Goal: Task Accomplishment & Management: Manage account settings

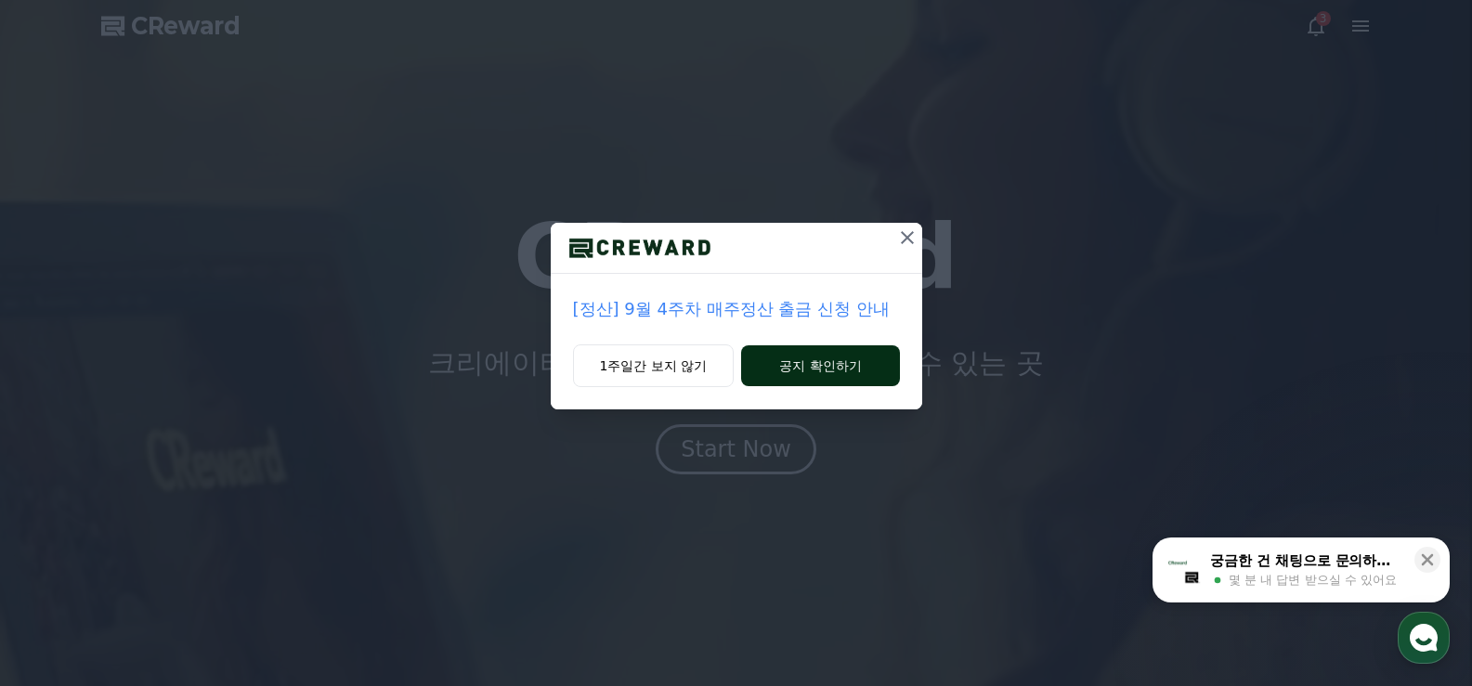
click at [808, 367] on button "공지 확인하기" at bounding box center [820, 365] width 158 height 41
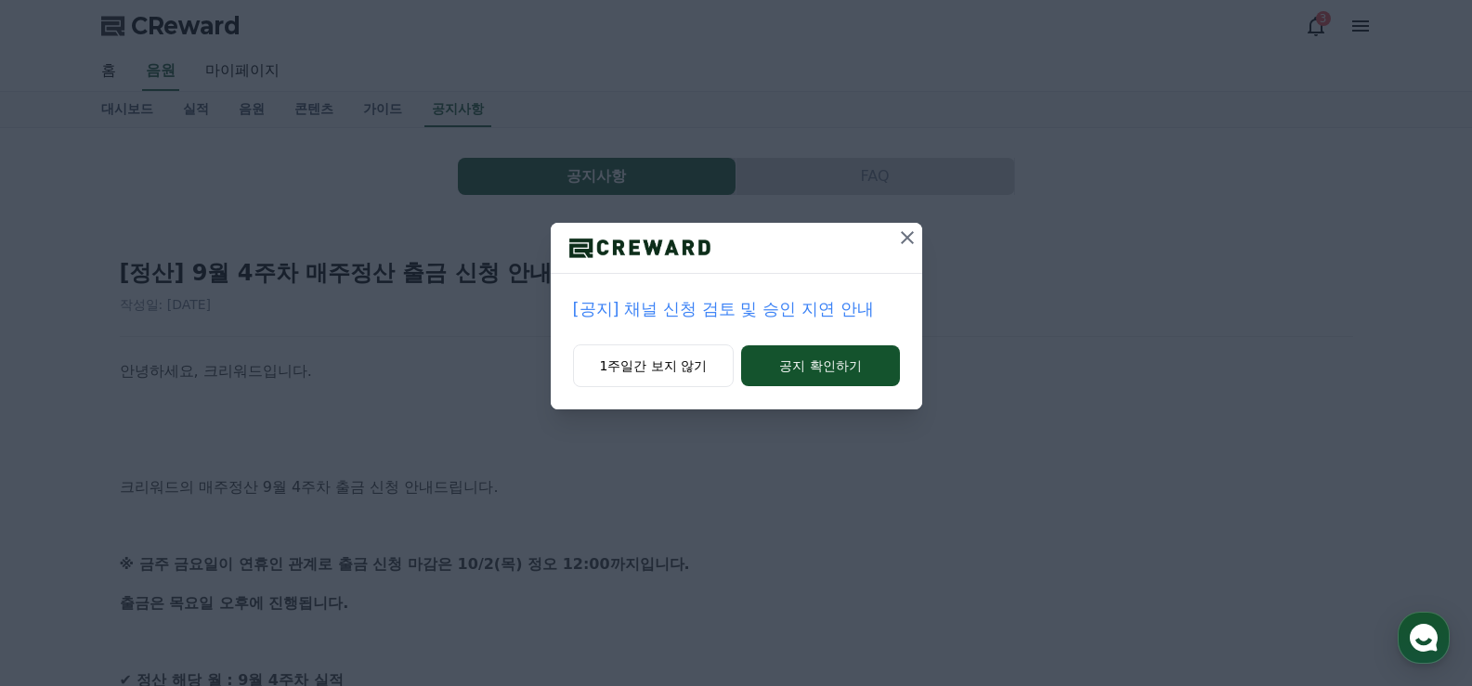
click at [904, 236] on icon at bounding box center [907, 238] width 22 height 22
click at [906, 240] on icon at bounding box center [908, 237] width 13 height 13
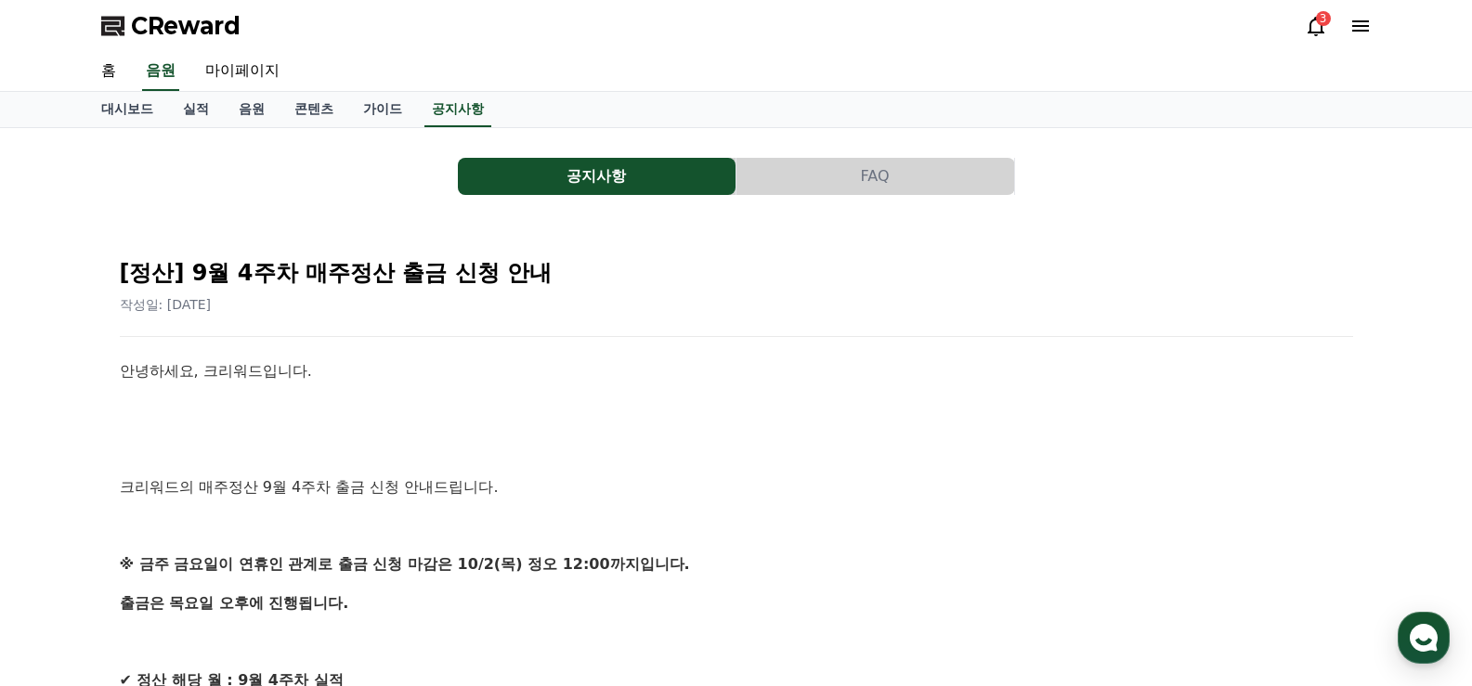
click at [180, 20] on span "CReward" at bounding box center [186, 26] width 110 height 30
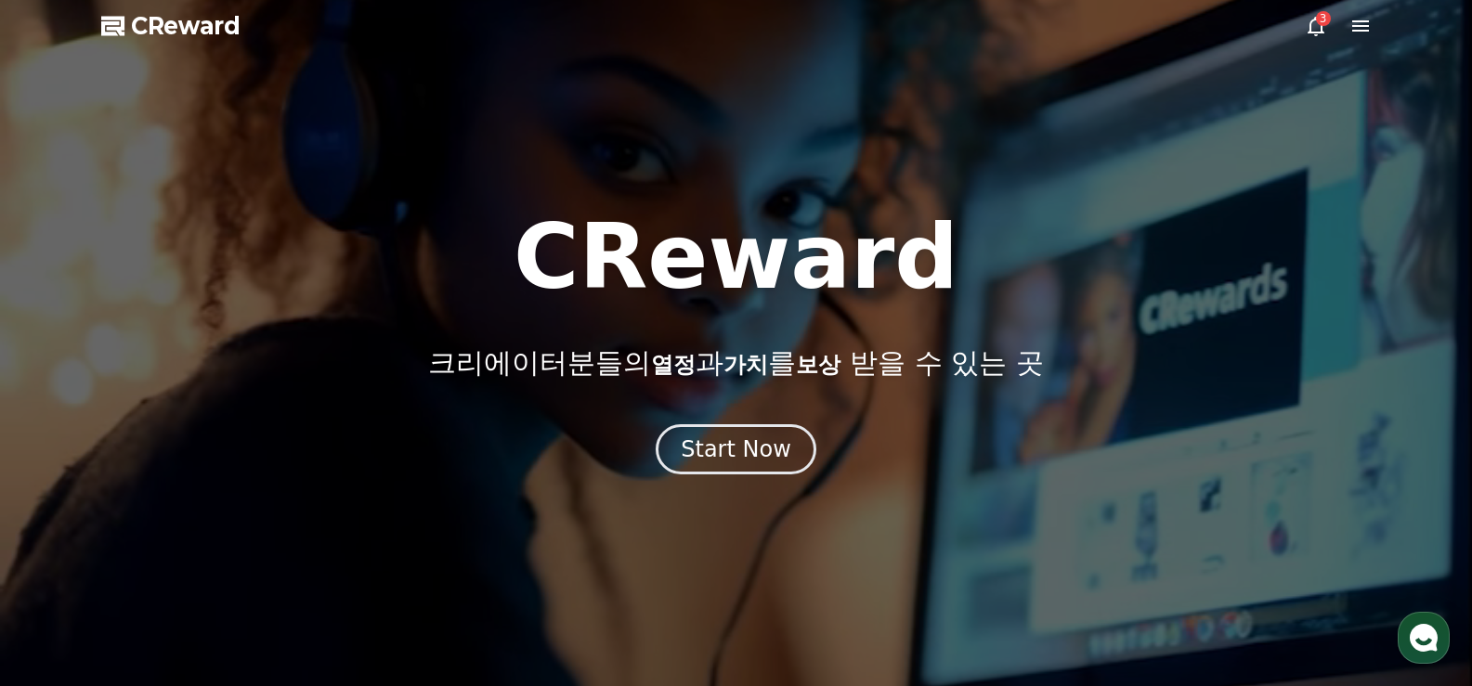
click at [1318, 26] on icon at bounding box center [1316, 26] width 22 height 22
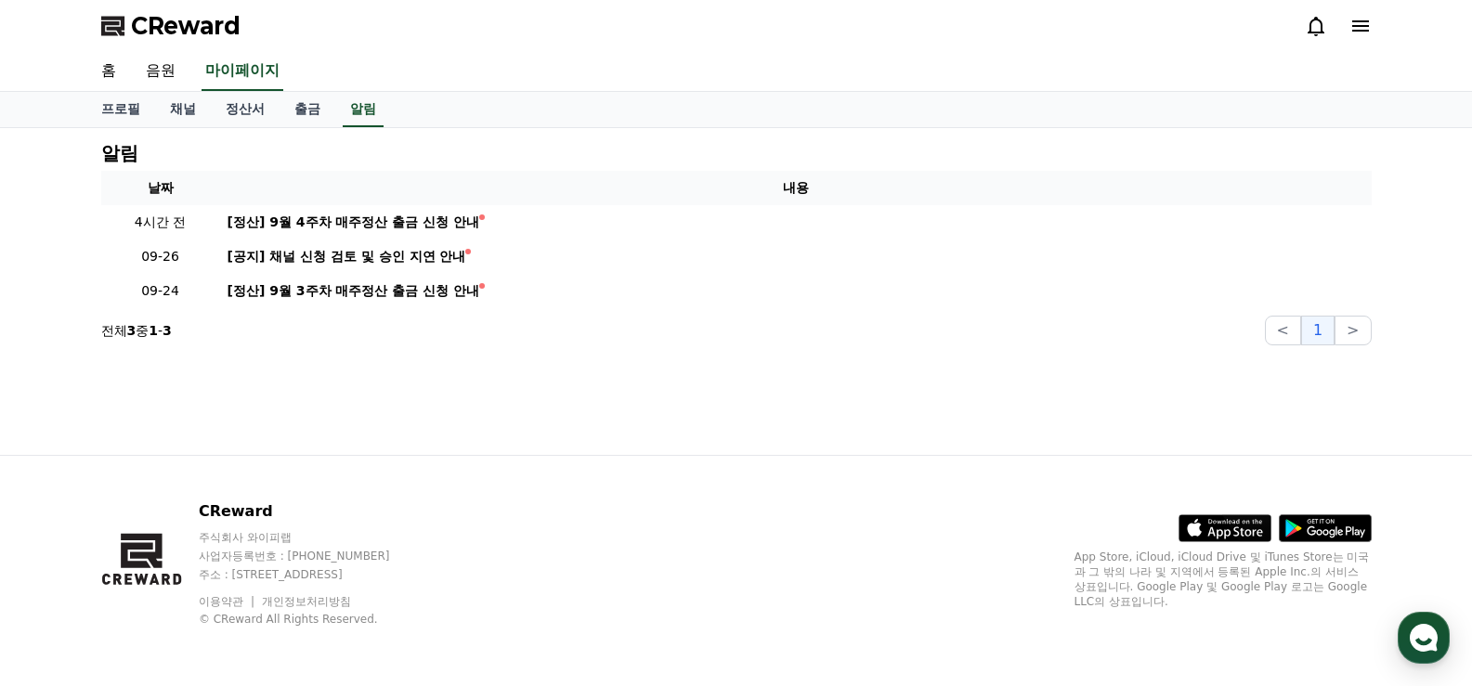
click at [1361, 24] on icon at bounding box center [1360, 26] width 22 height 22
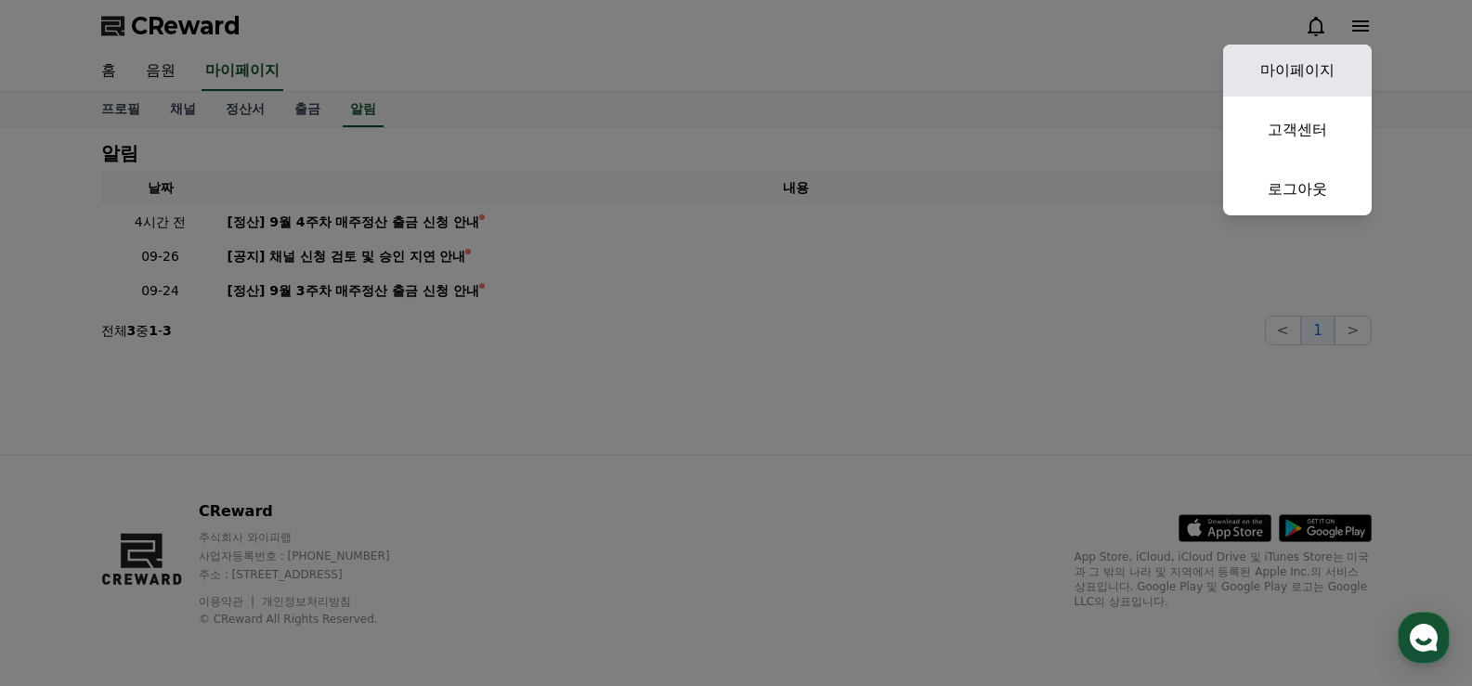
click at [1306, 68] on link "마이페이지" at bounding box center [1297, 71] width 149 height 52
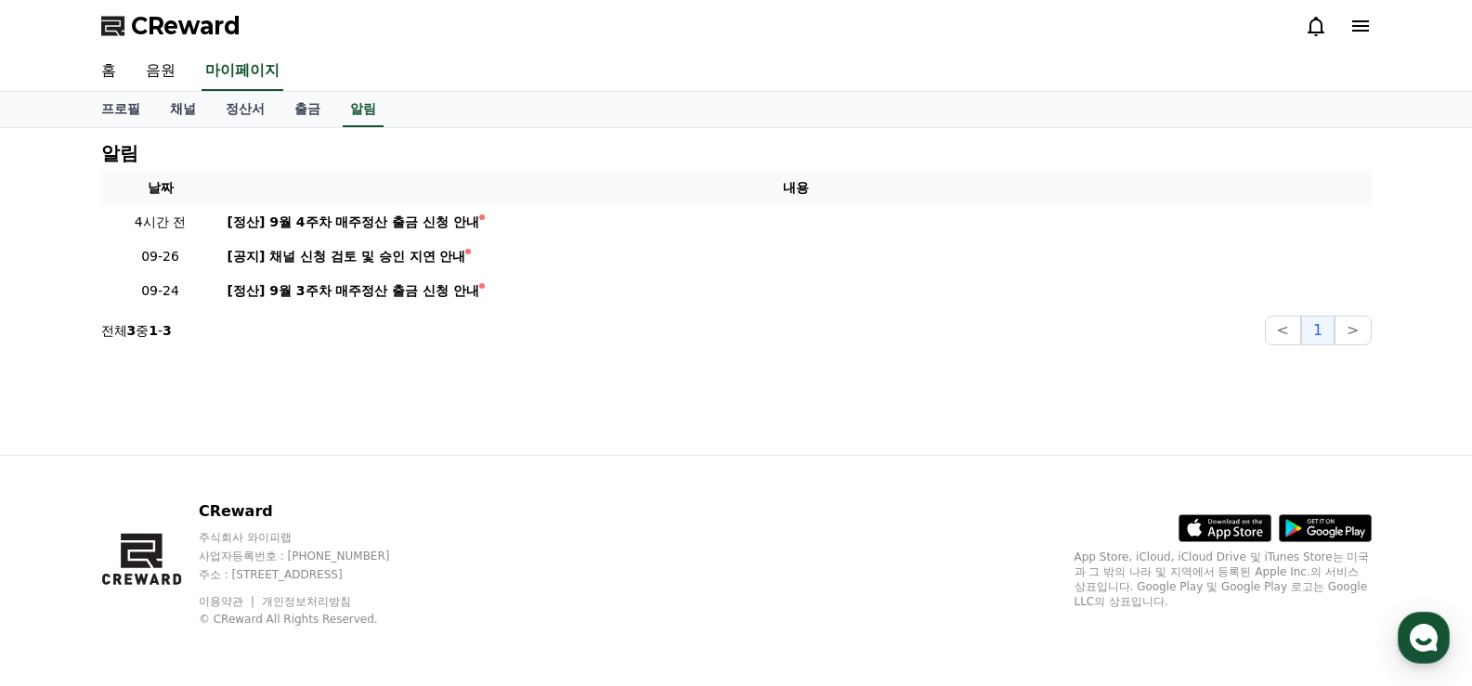
select select "**********"
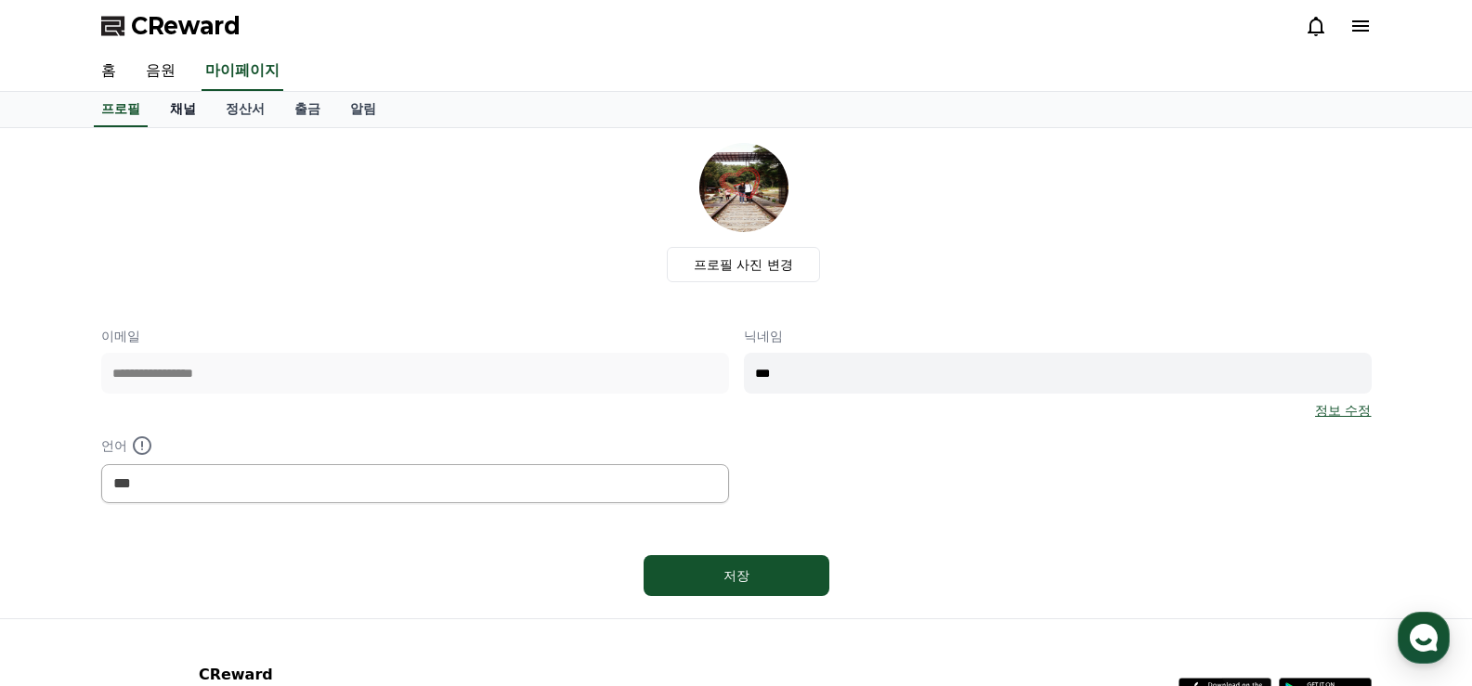
click at [184, 112] on link "채널" at bounding box center [183, 109] width 56 height 35
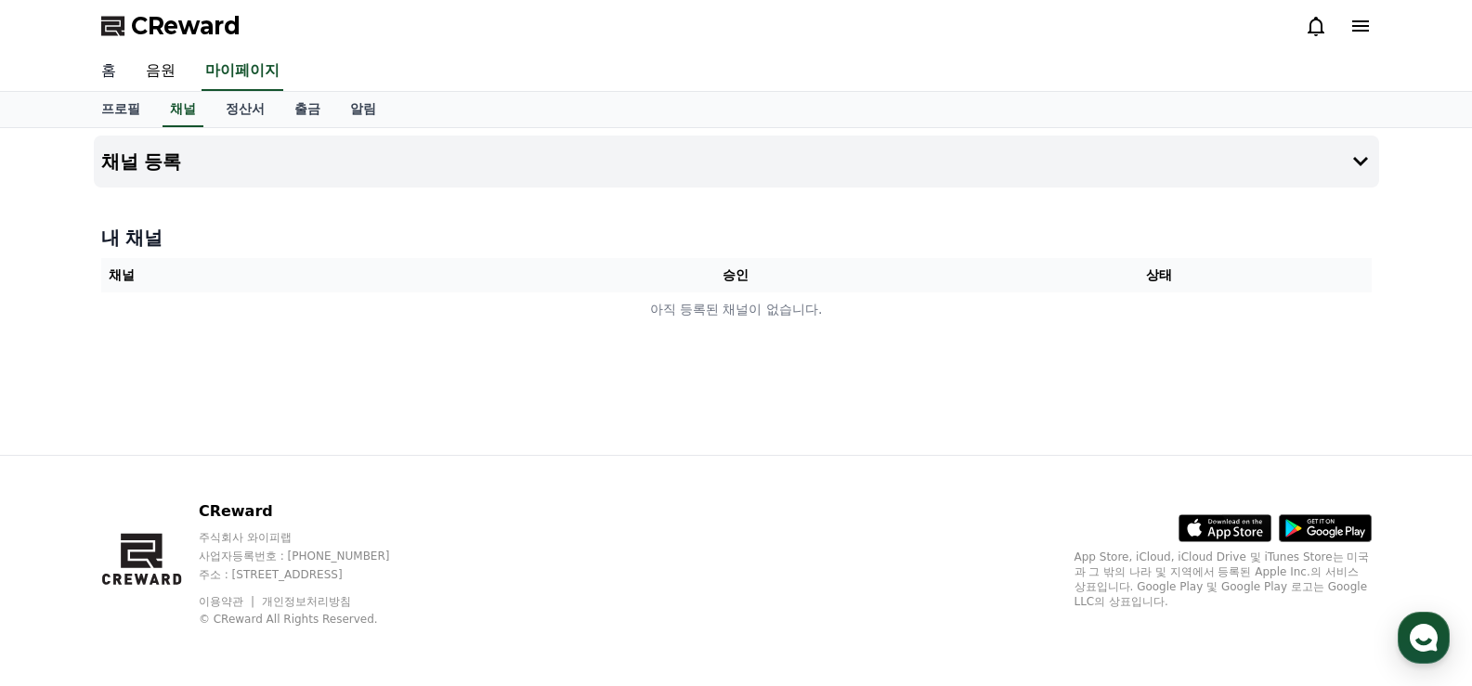
click at [98, 73] on link "홈" at bounding box center [108, 71] width 45 height 39
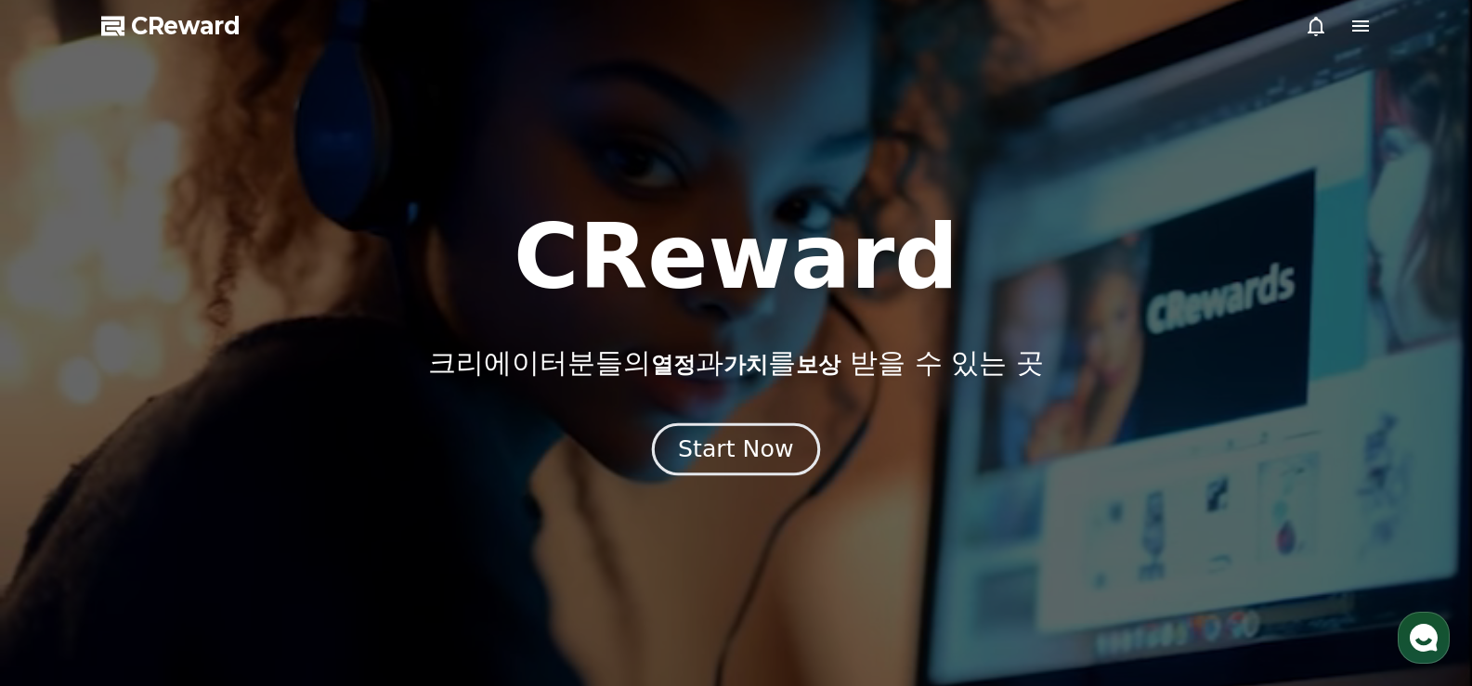
click at [736, 450] on div "Start Now" at bounding box center [735, 450] width 115 height 32
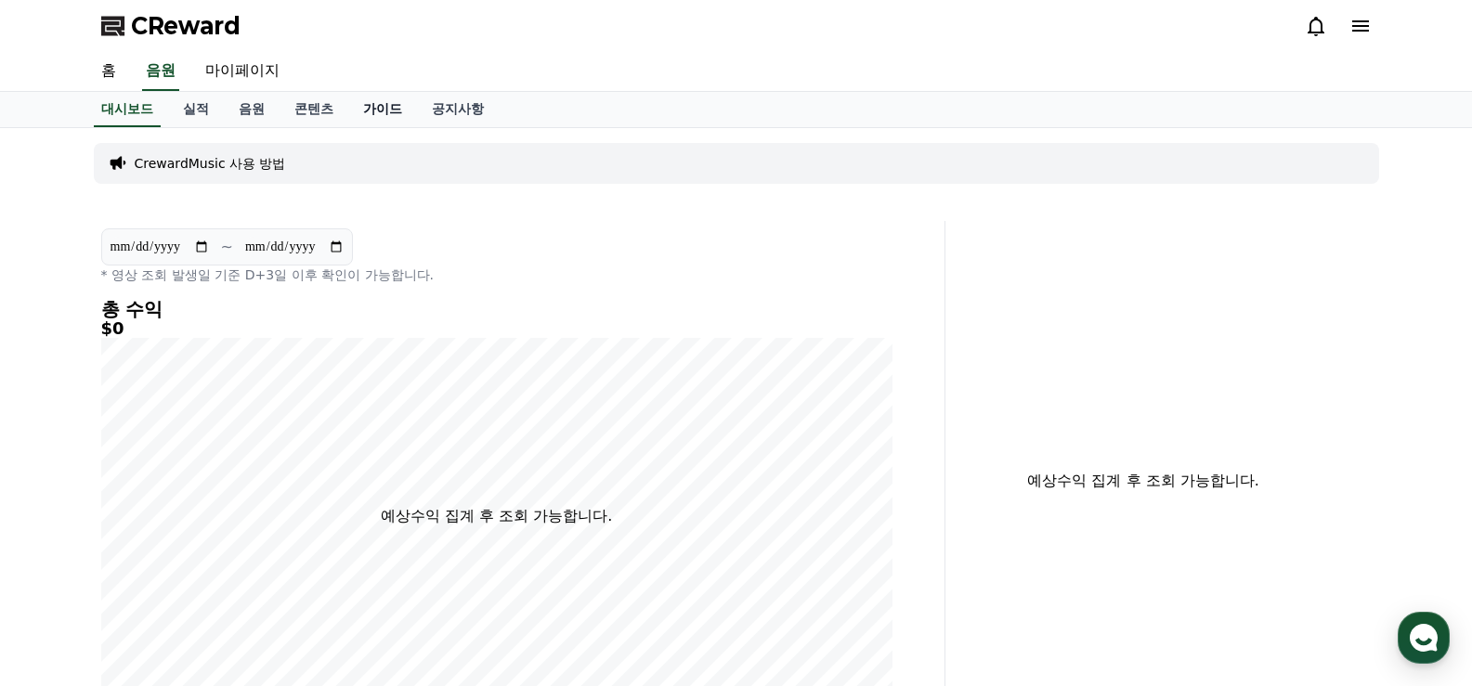
click at [385, 103] on link "가이드" at bounding box center [382, 109] width 69 height 35
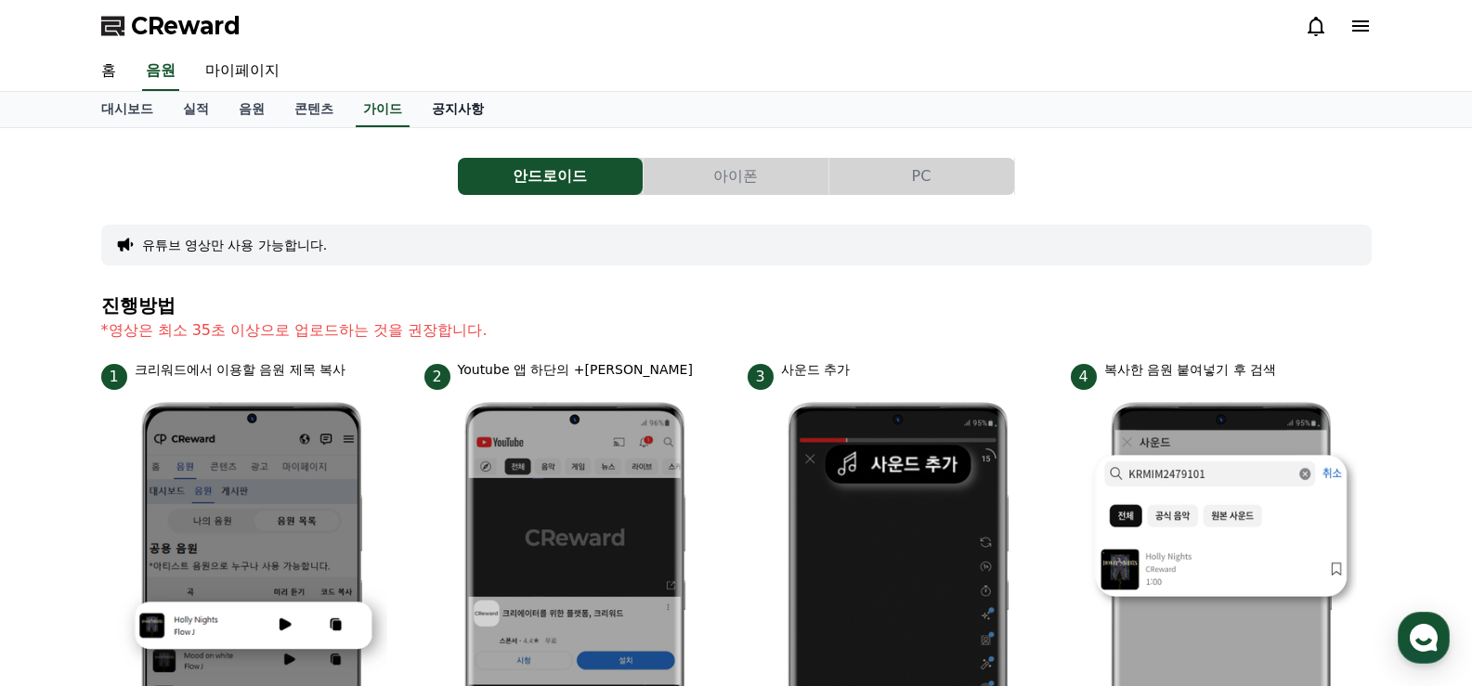
click at [455, 109] on link "공지사항" at bounding box center [458, 109] width 82 height 35
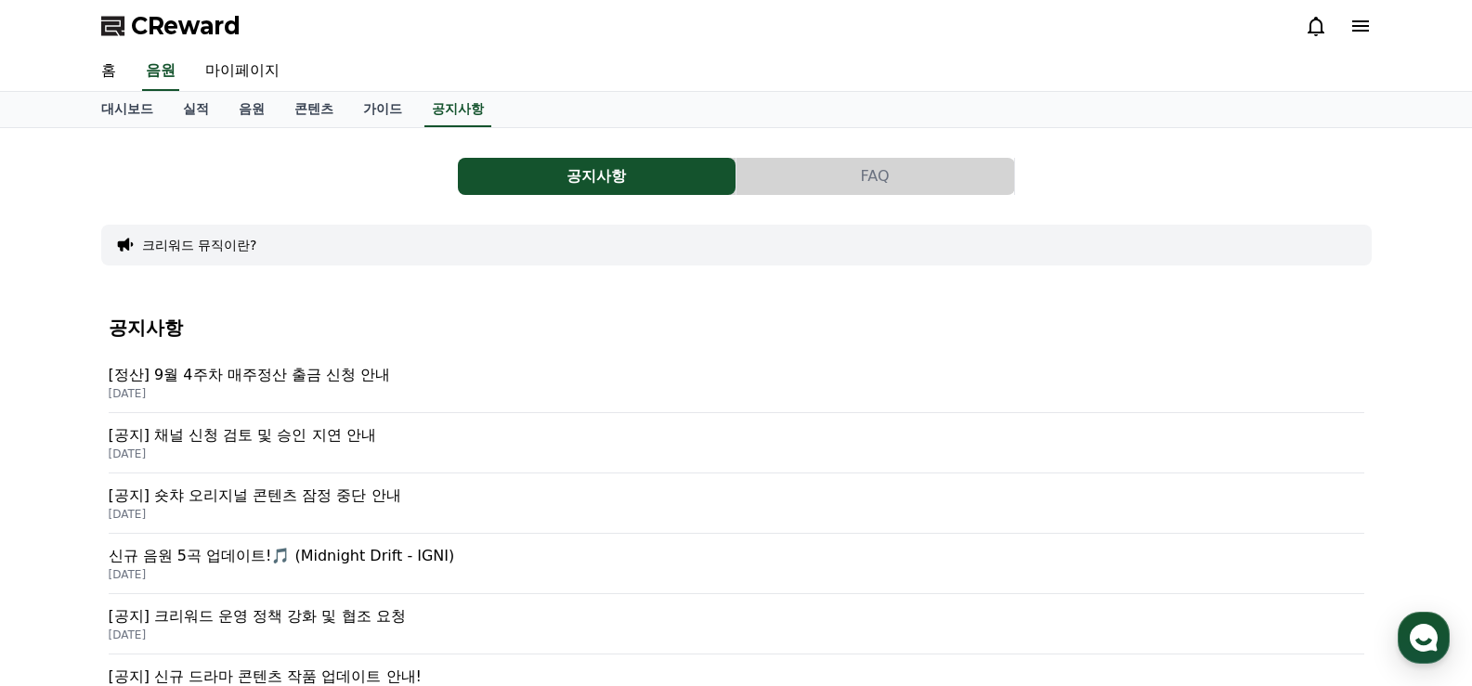
click at [310, 439] on p "[공지] 채널 신청 검토 및 승인 지연 안내" at bounding box center [737, 435] width 1256 height 22
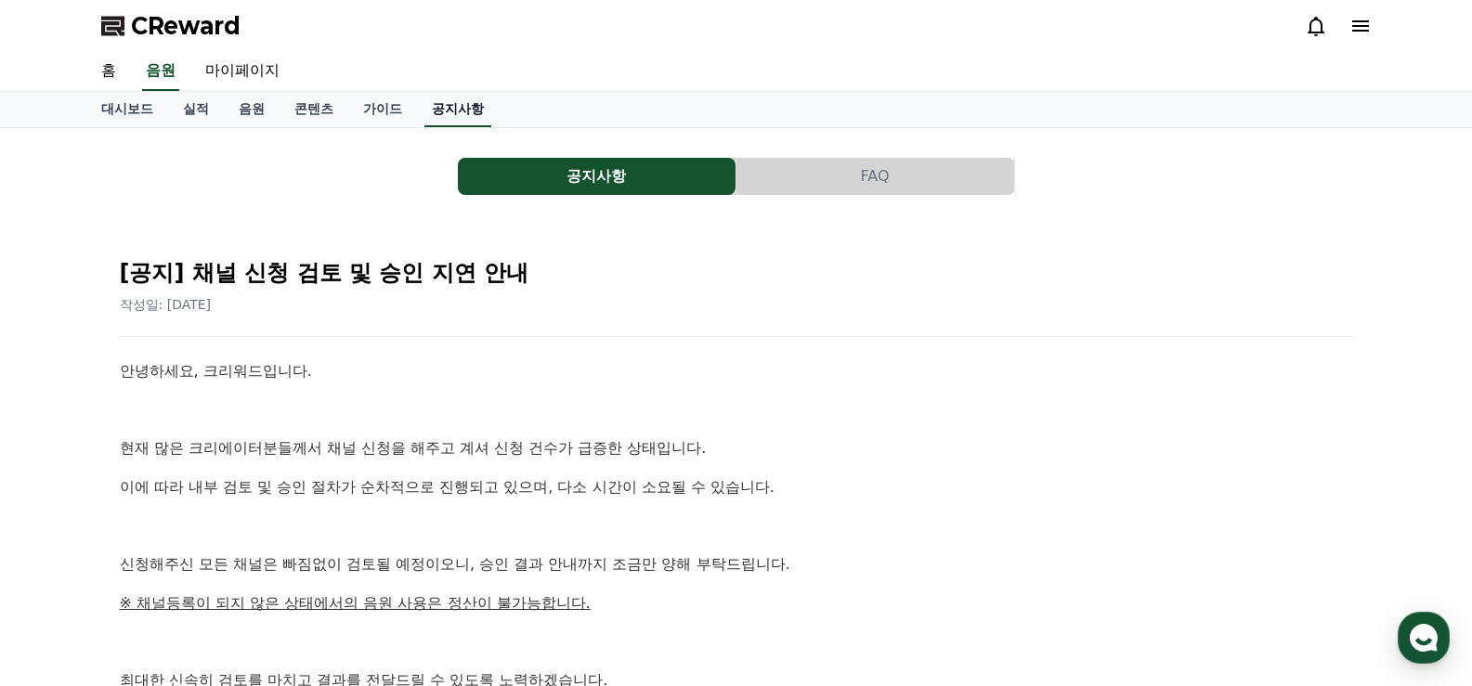
click at [435, 115] on link "공지사항" at bounding box center [457, 109] width 67 height 35
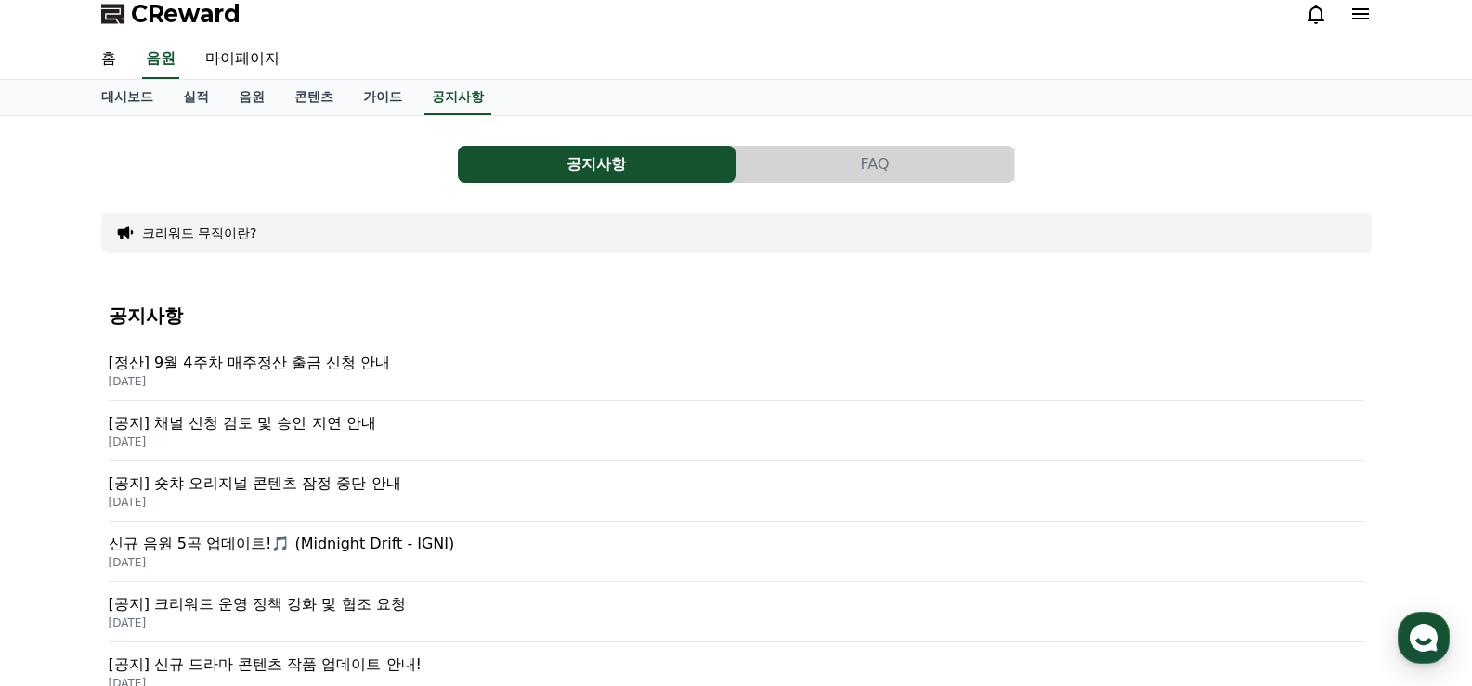
scroll to position [5, 0]
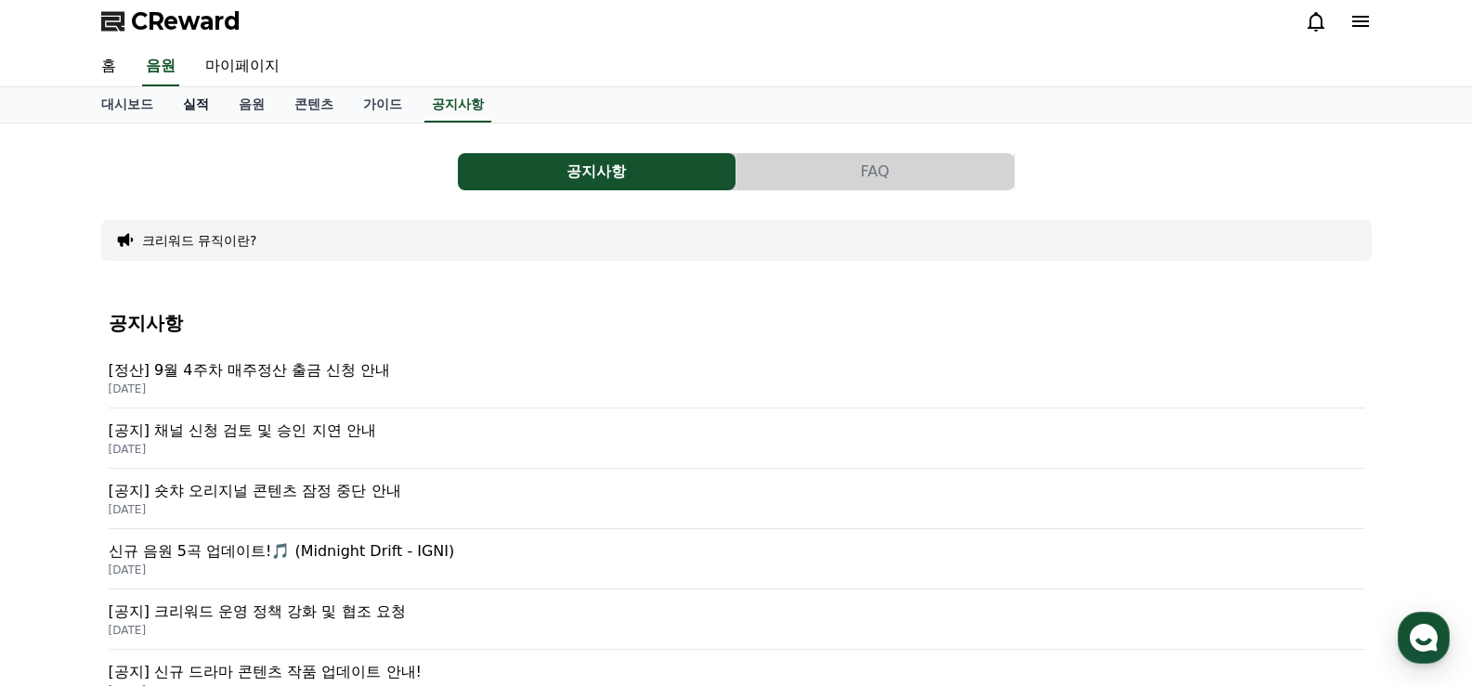
click at [201, 107] on link "실적" at bounding box center [196, 104] width 56 height 35
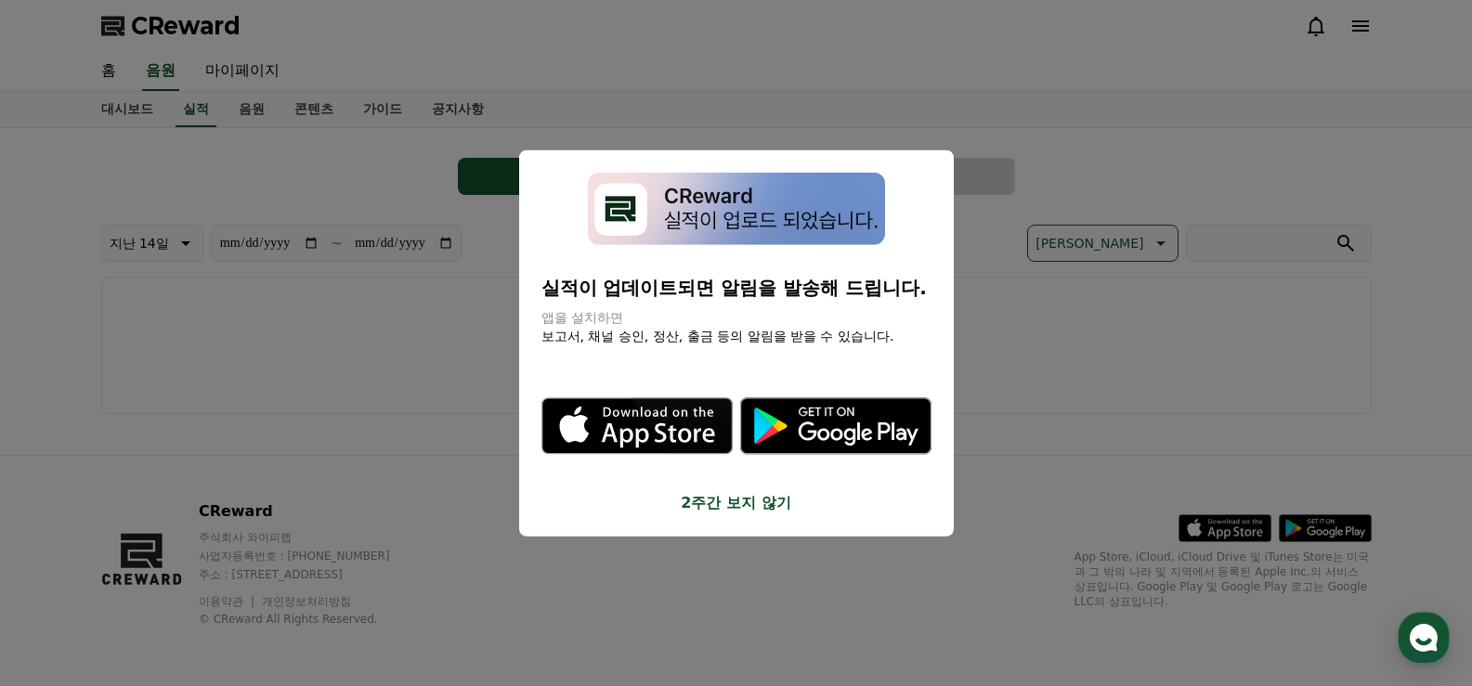
click at [984, 413] on button "close modal" at bounding box center [736, 343] width 1472 height 686
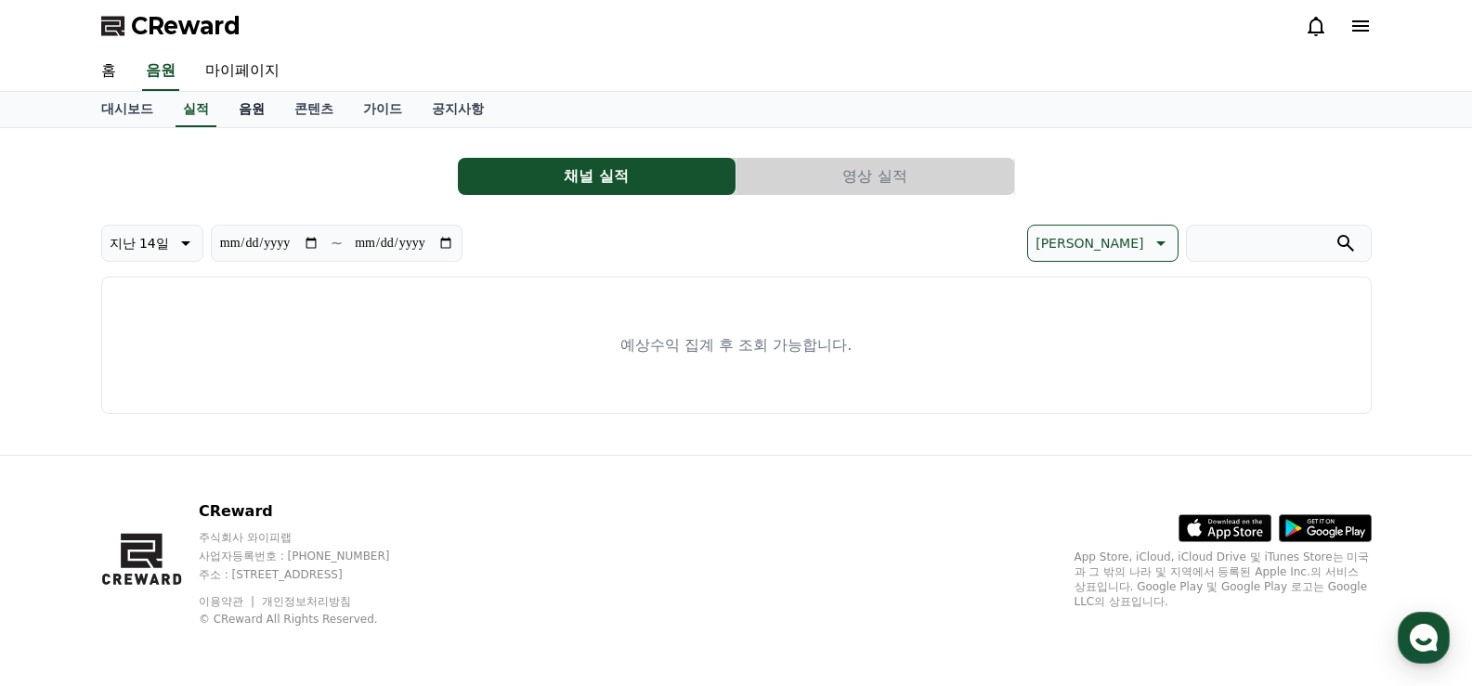
click at [251, 107] on link "음원" at bounding box center [252, 109] width 56 height 35
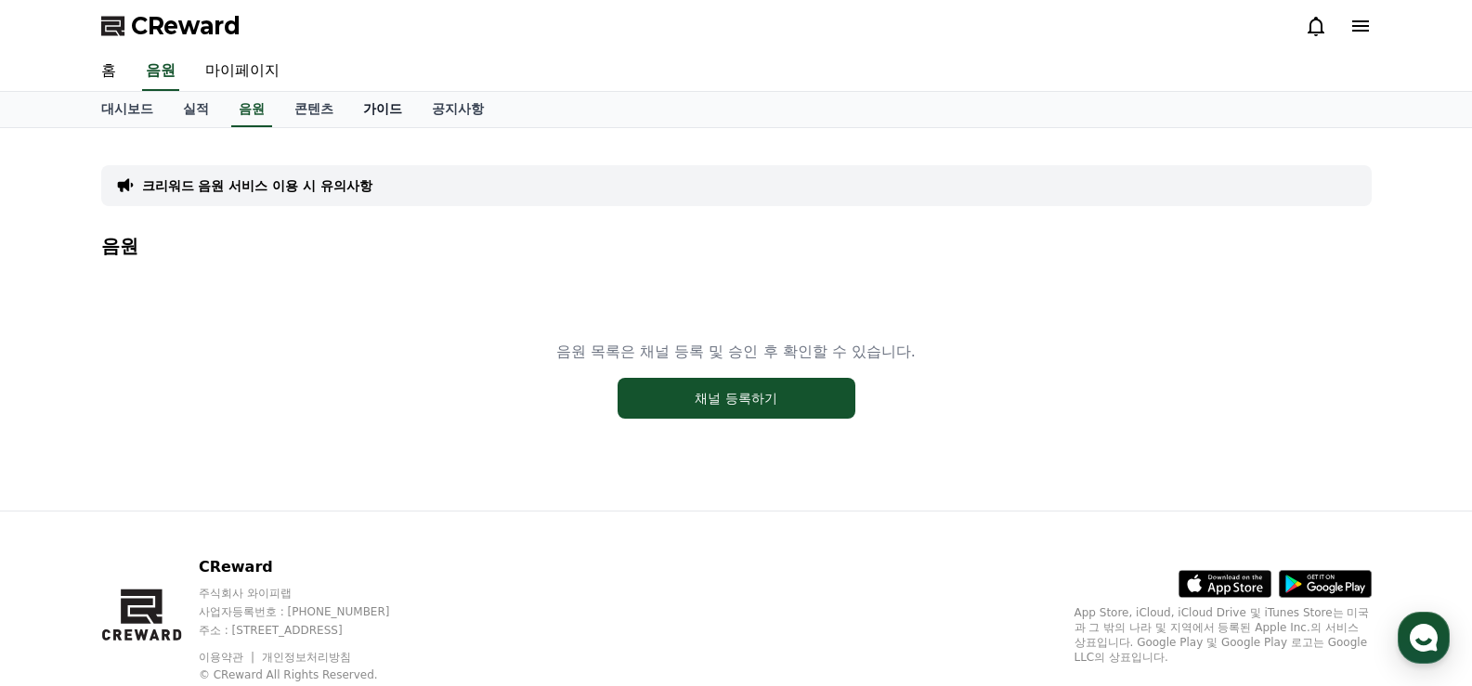
click at [388, 111] on link "가이드" at bounding box center [382, 109] width 69 height 35
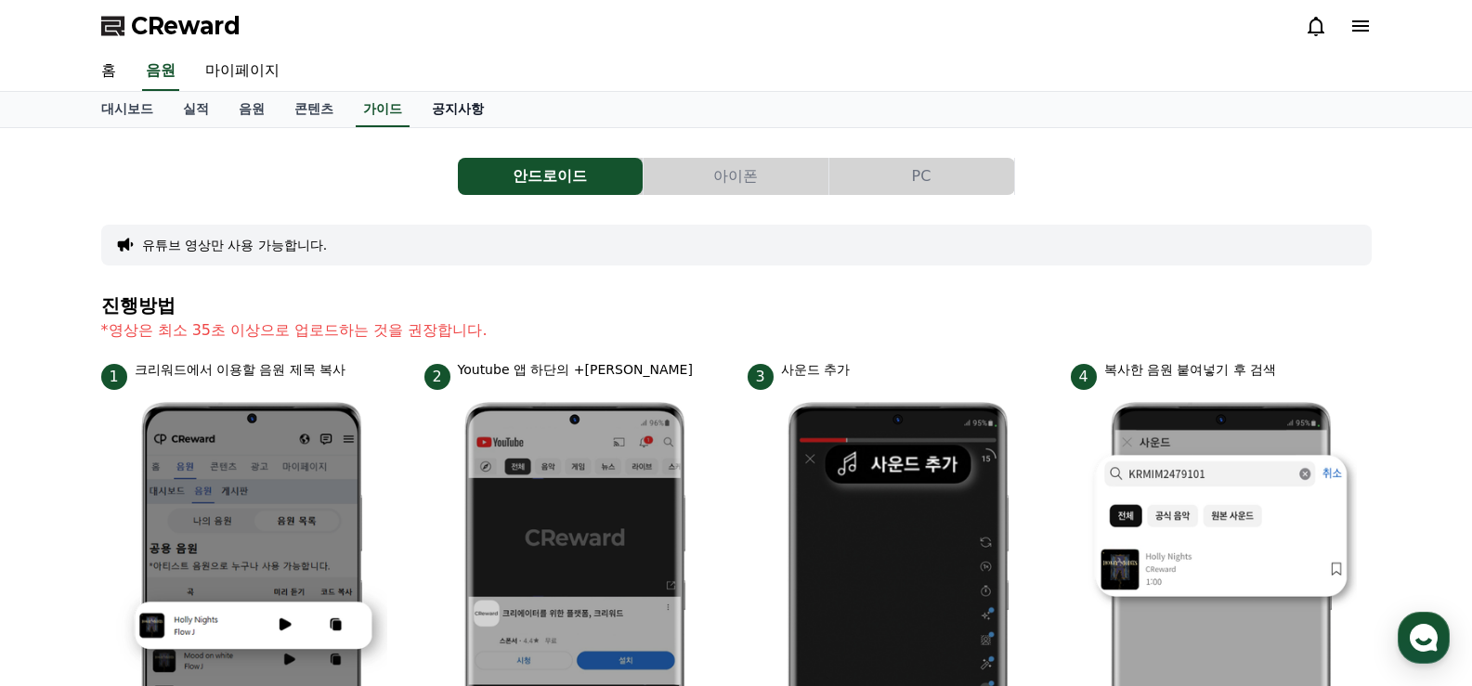
click at [463, 107] on link "공지사항" at bounding box center [458, 109] width 82 height 35
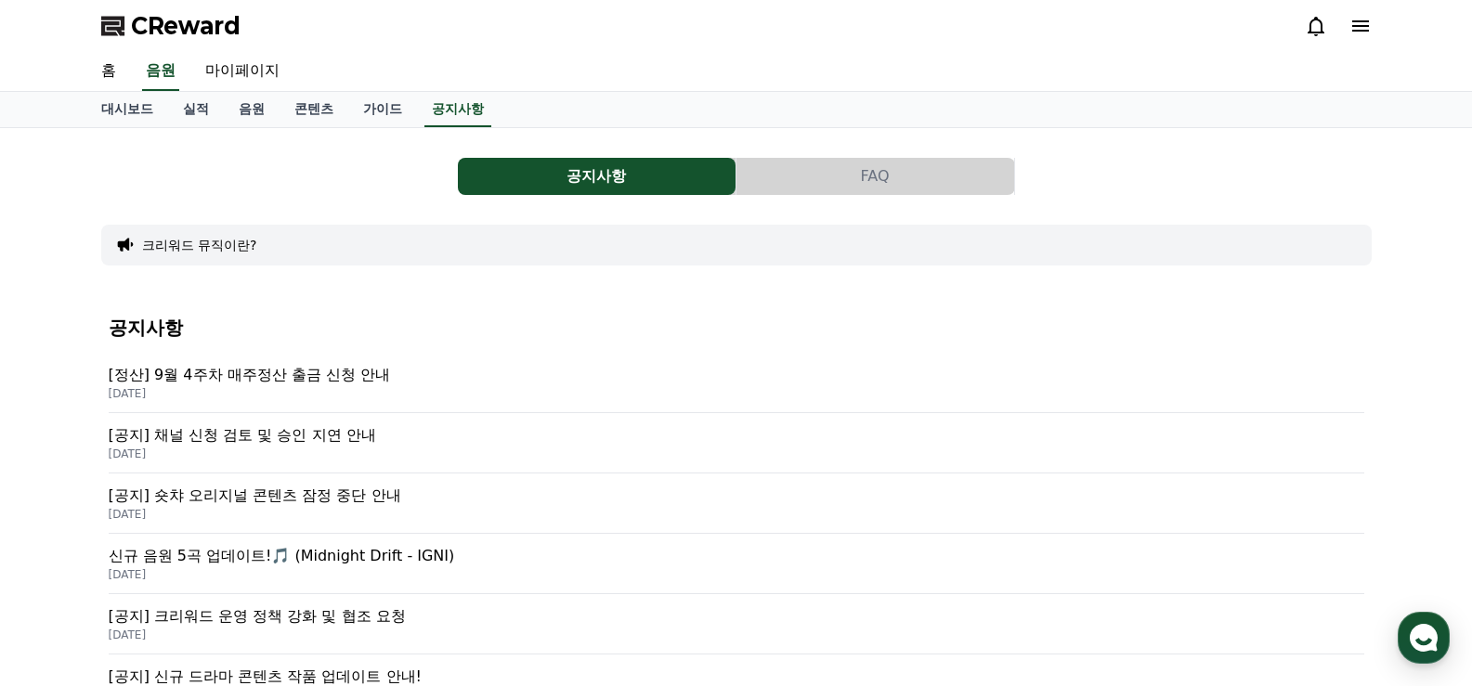
click at [238, 245] on button "크리워드 뮤직이란?" at bounding box center [199, 245] width 115 height 19
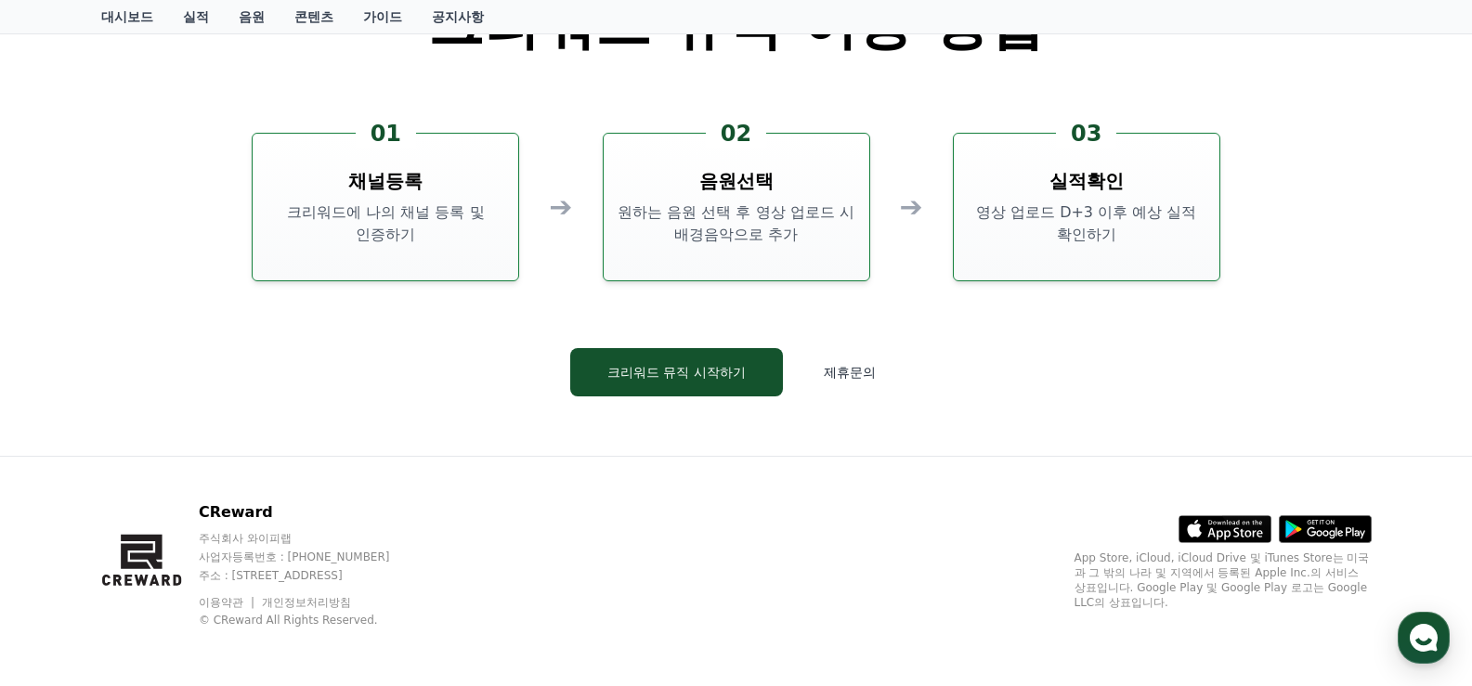
scroll to position [4472, 0]
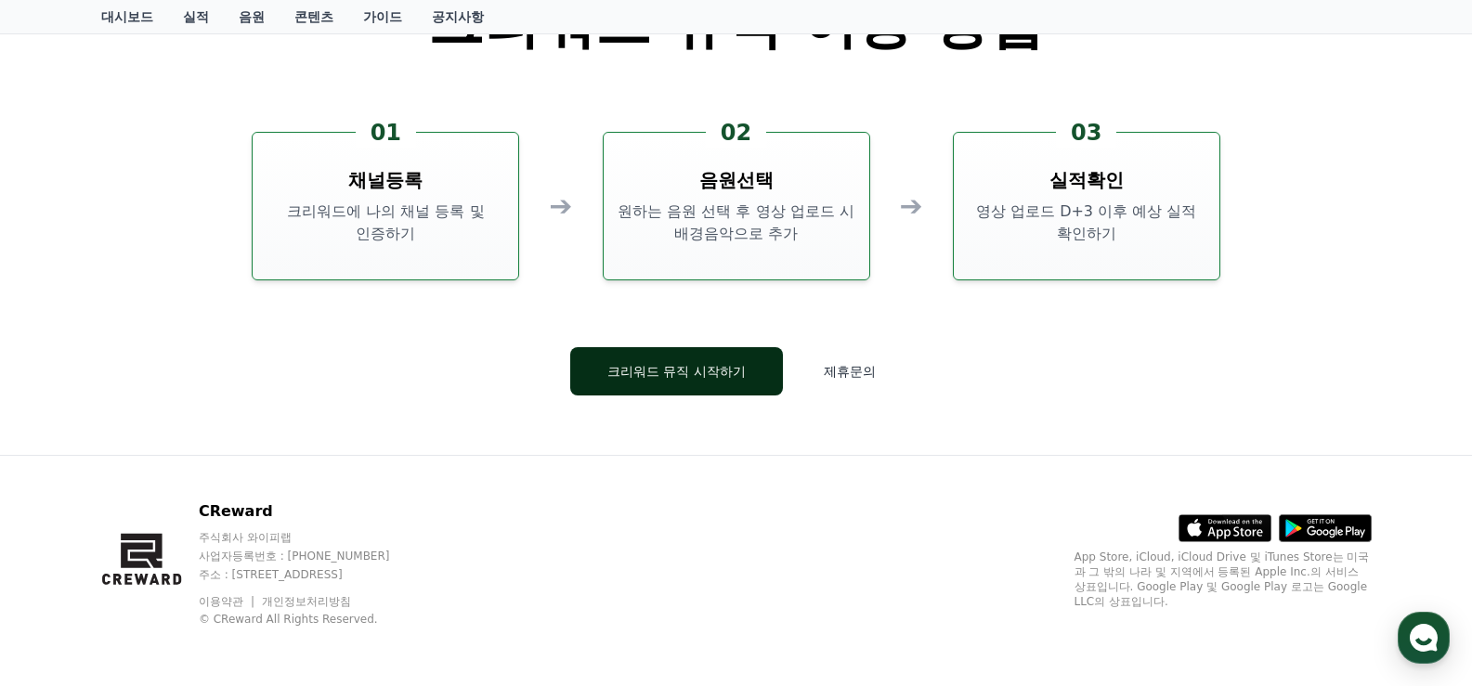
click at [684, 383] on button "크리워드 뮤직 시작하기" at bounding box center [676, 371] width 213 height 48
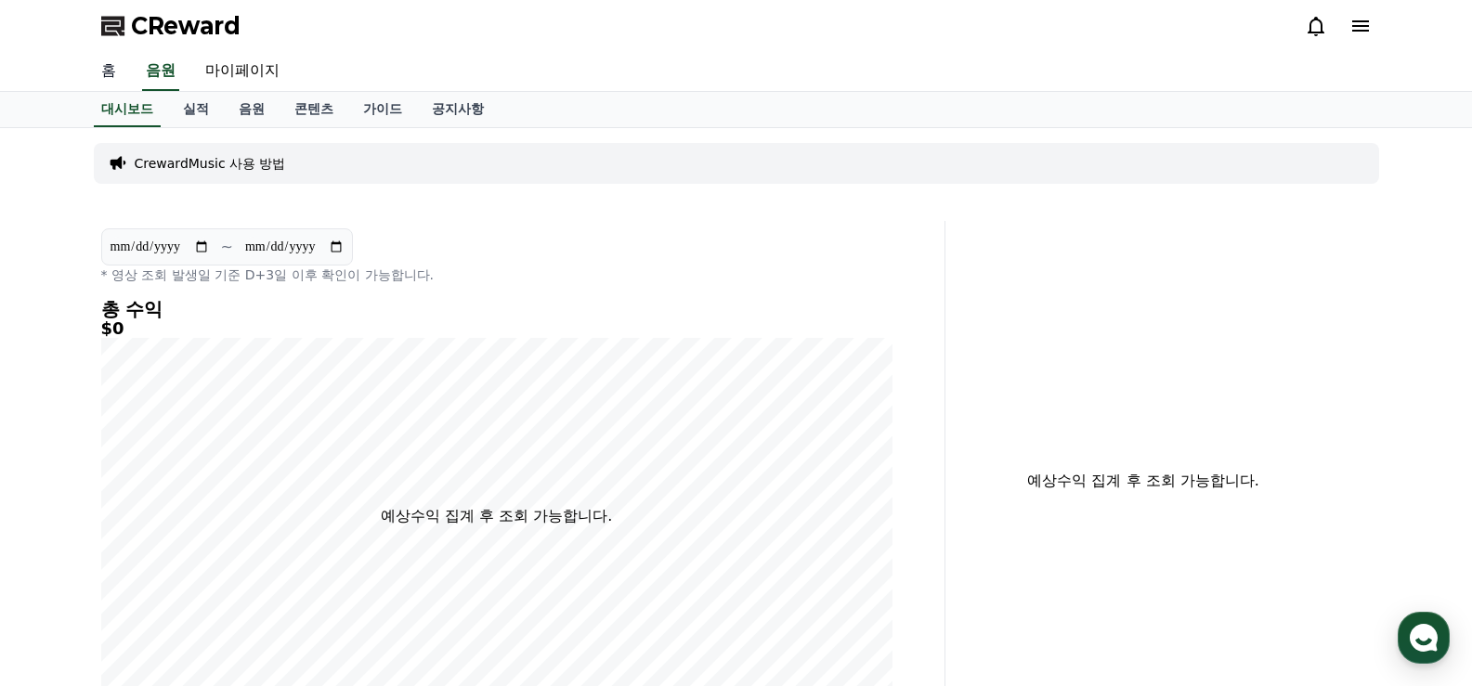
click at [99, 75] on link "홈" at bounding box center [108, 71] width 45 height 39
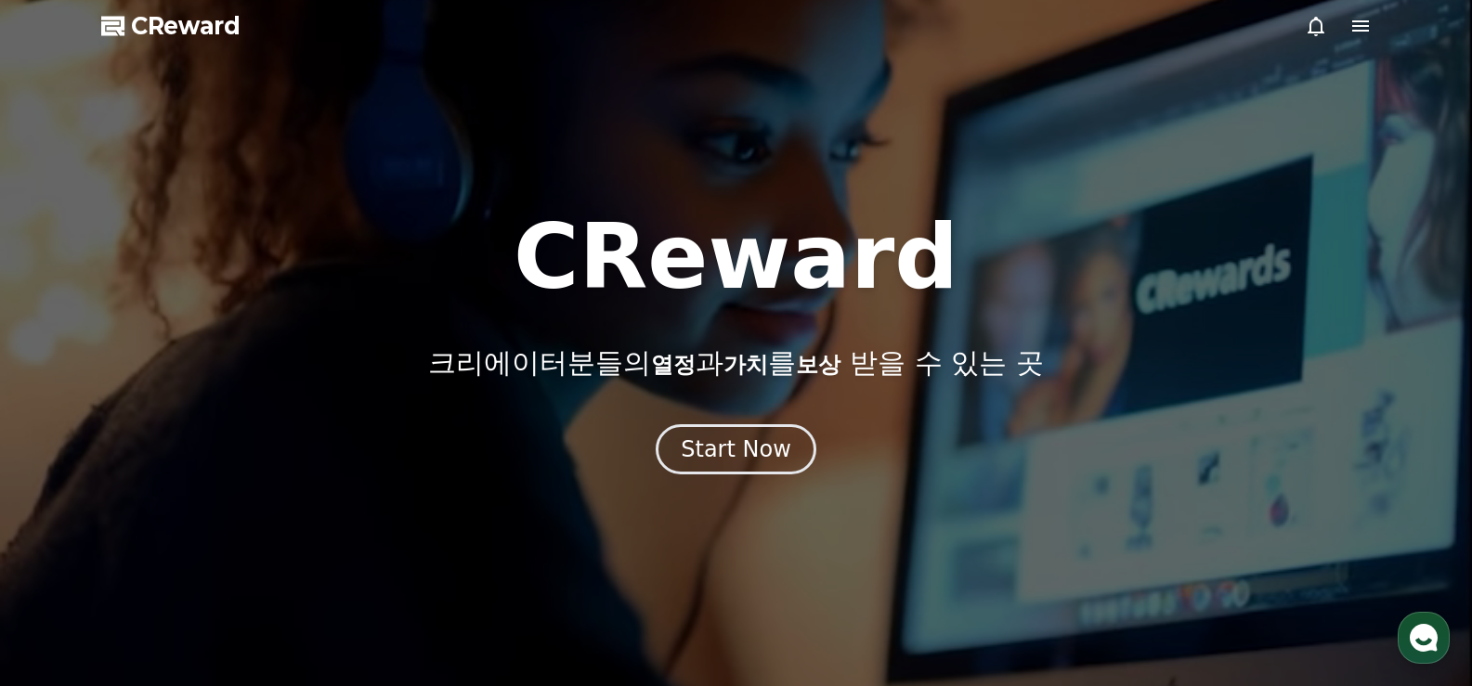
click at [1361, 24] on icon at bounding box center [1360, 26] width 22 height 22
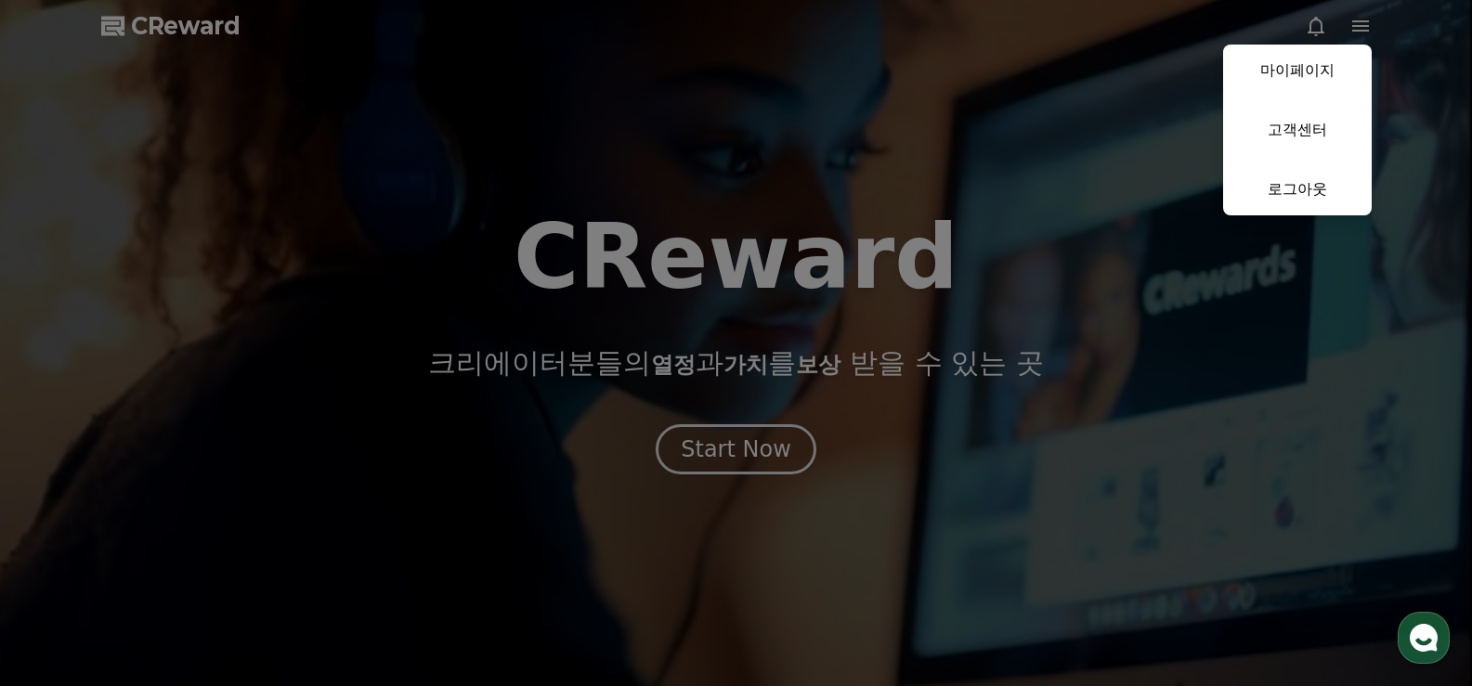
click at [611, 283] on button "close" at bounding box center [736, 343] width 1472 height 686
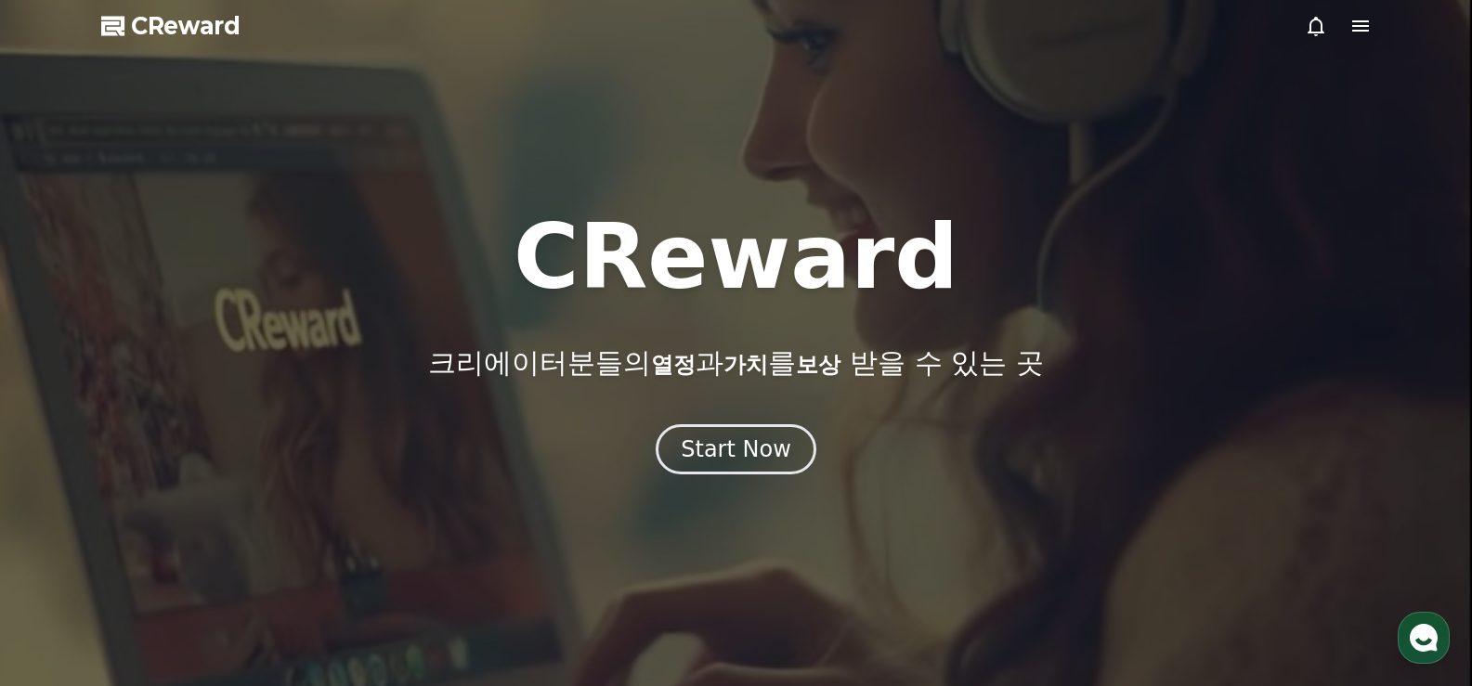
click at [156, 25] on span "CReward" at bounding box center [186, 26] width 110 height 30
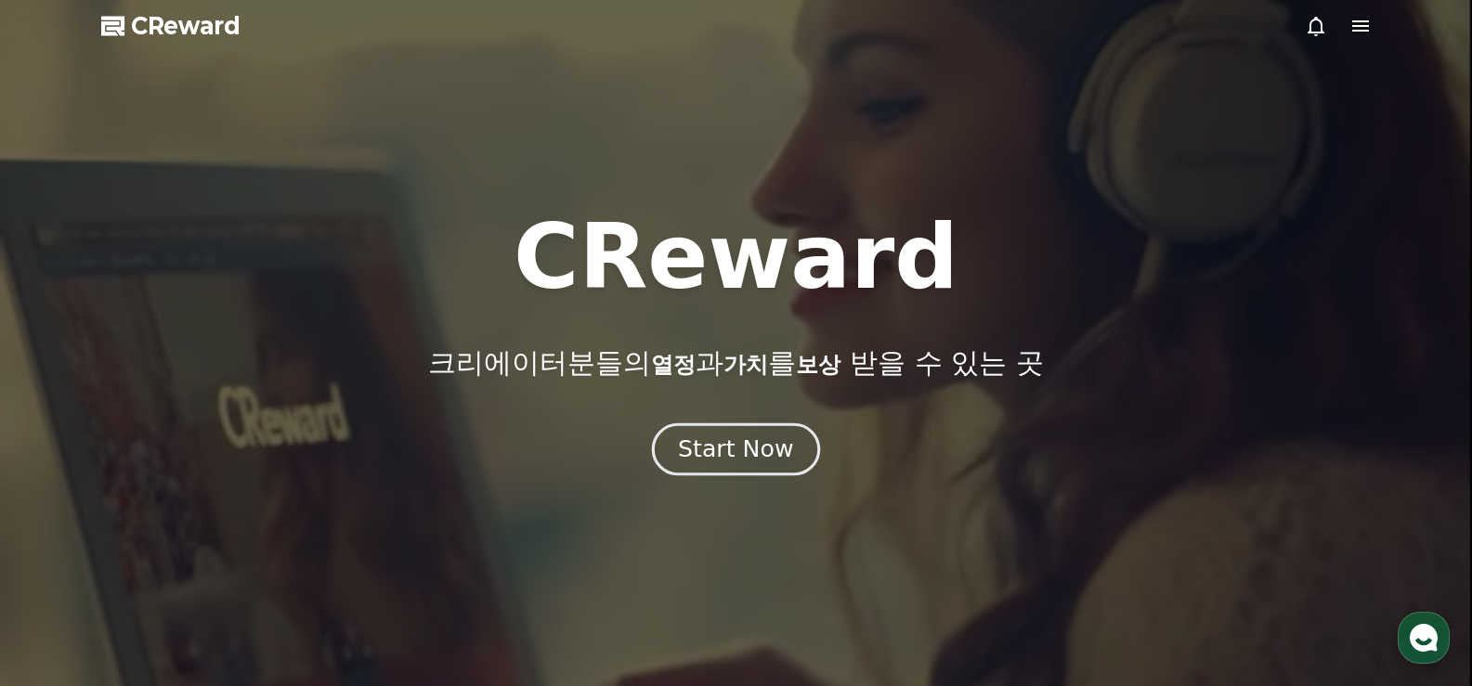
click at [750, 467] on button "Start Now" at bounding box center [736, 449] width 168 height 53
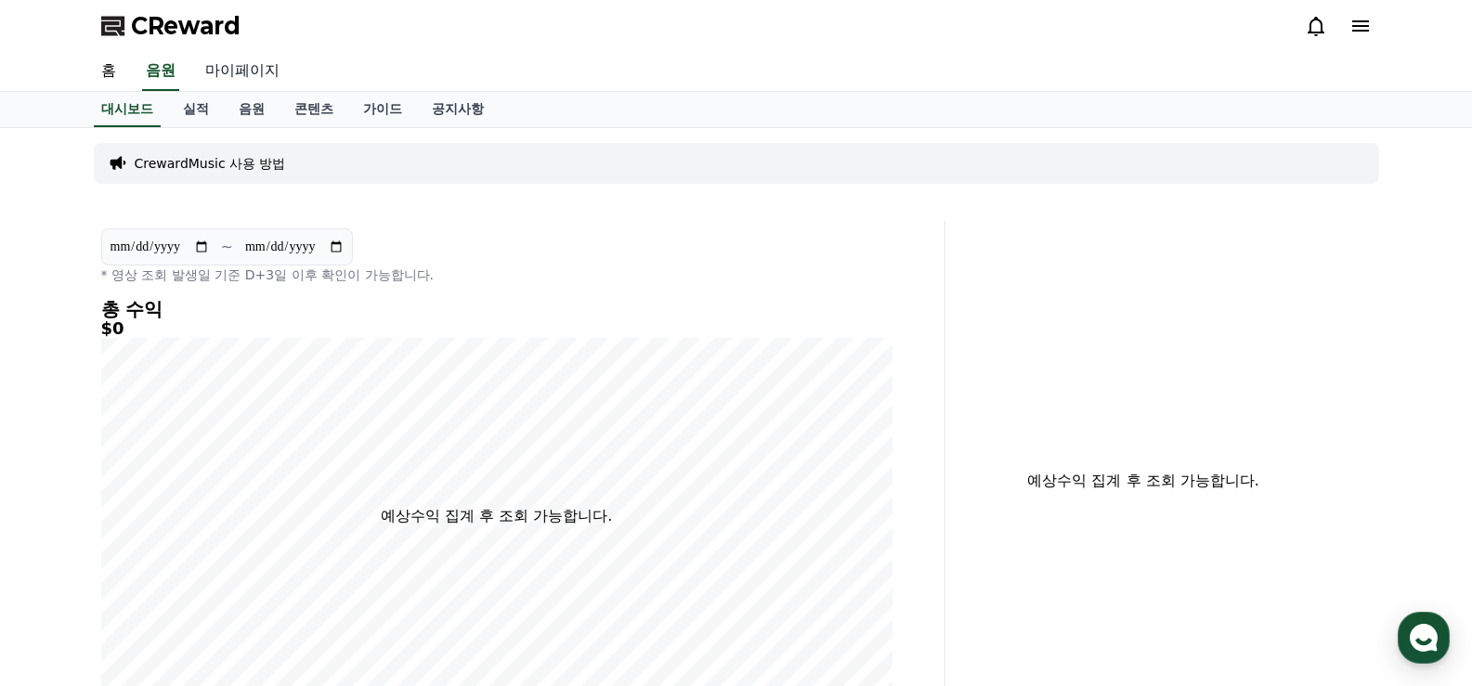
click at [241, 72] on link "마이페이지" at bounding box center [242, 71] width 104 height 39
select select "**********"
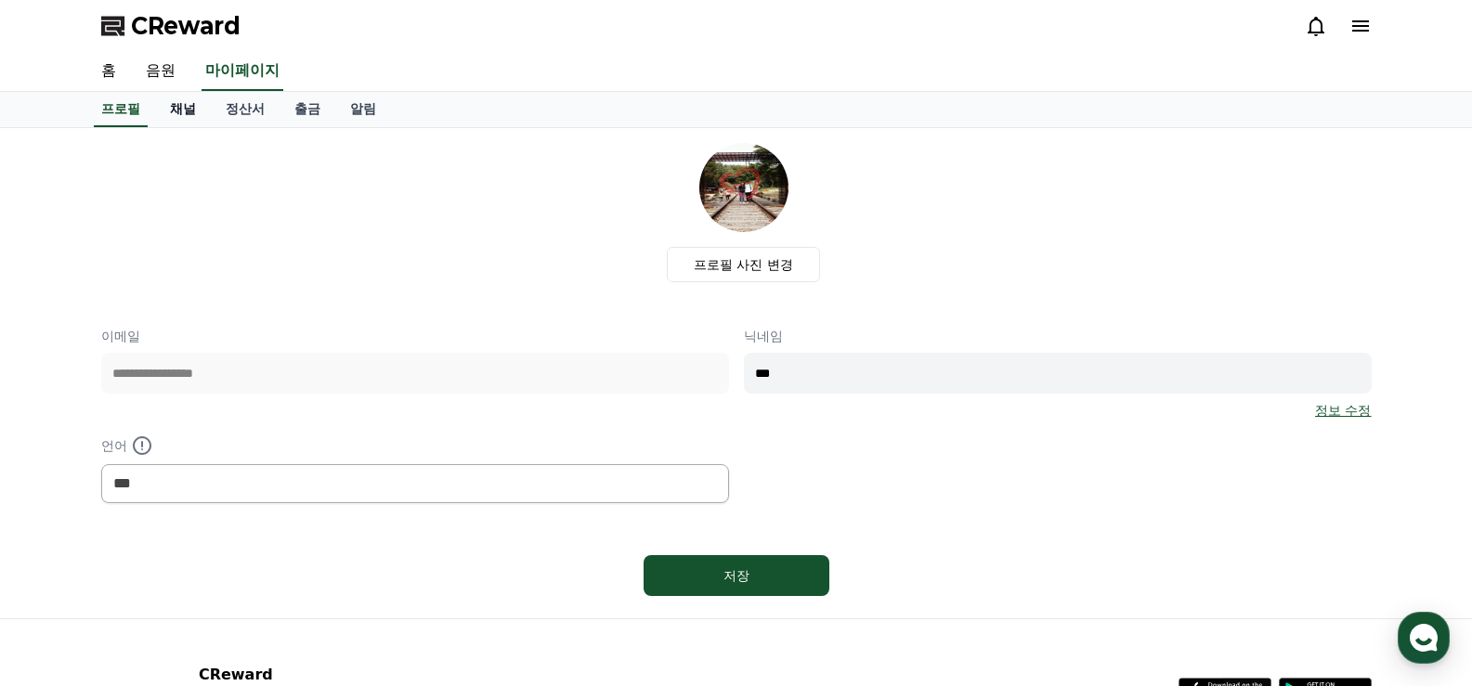
click at [183, 116] on link "채널" at bounding box center [183, 109] width 56 height 35
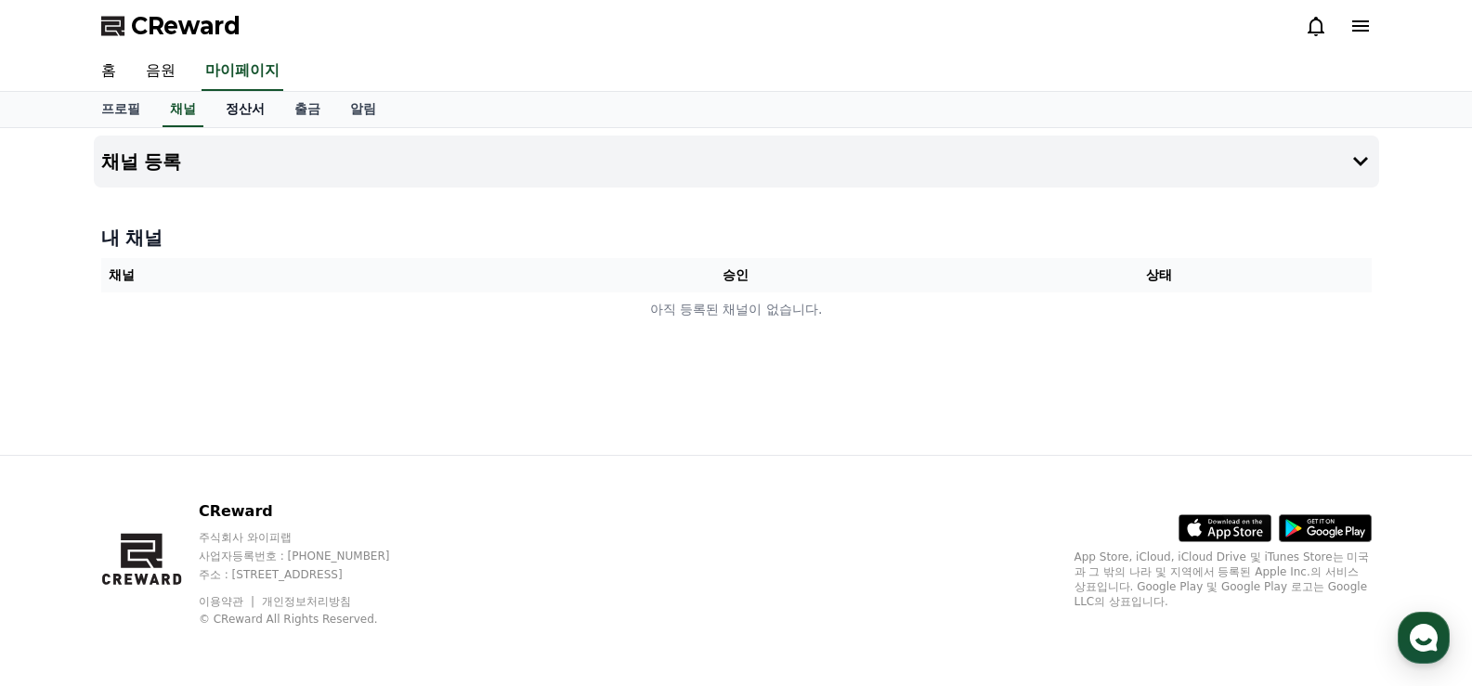
click at [252, 111] on link "정산서" at bounding box center [245, 109] width 69 height 35
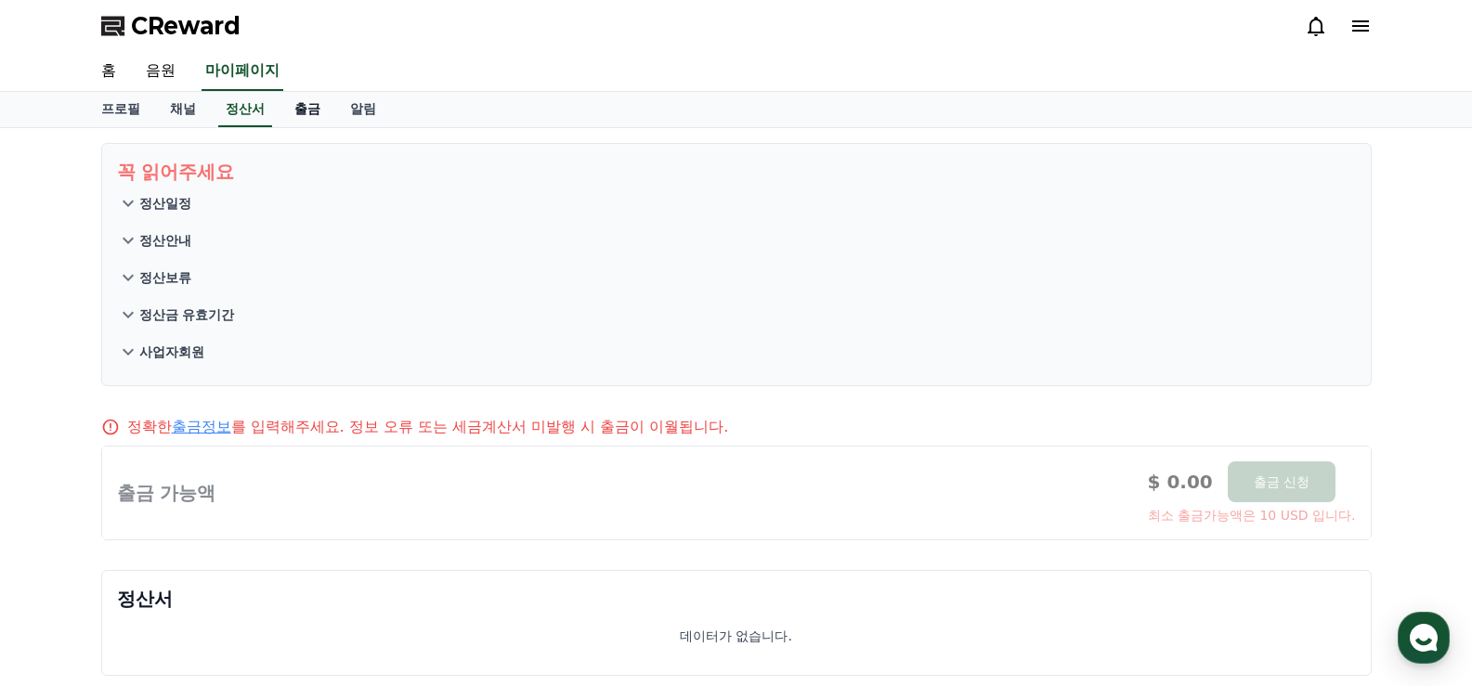
click at [302, 113] on link "출금" at bounding box center [308, 109] width 56 height 35
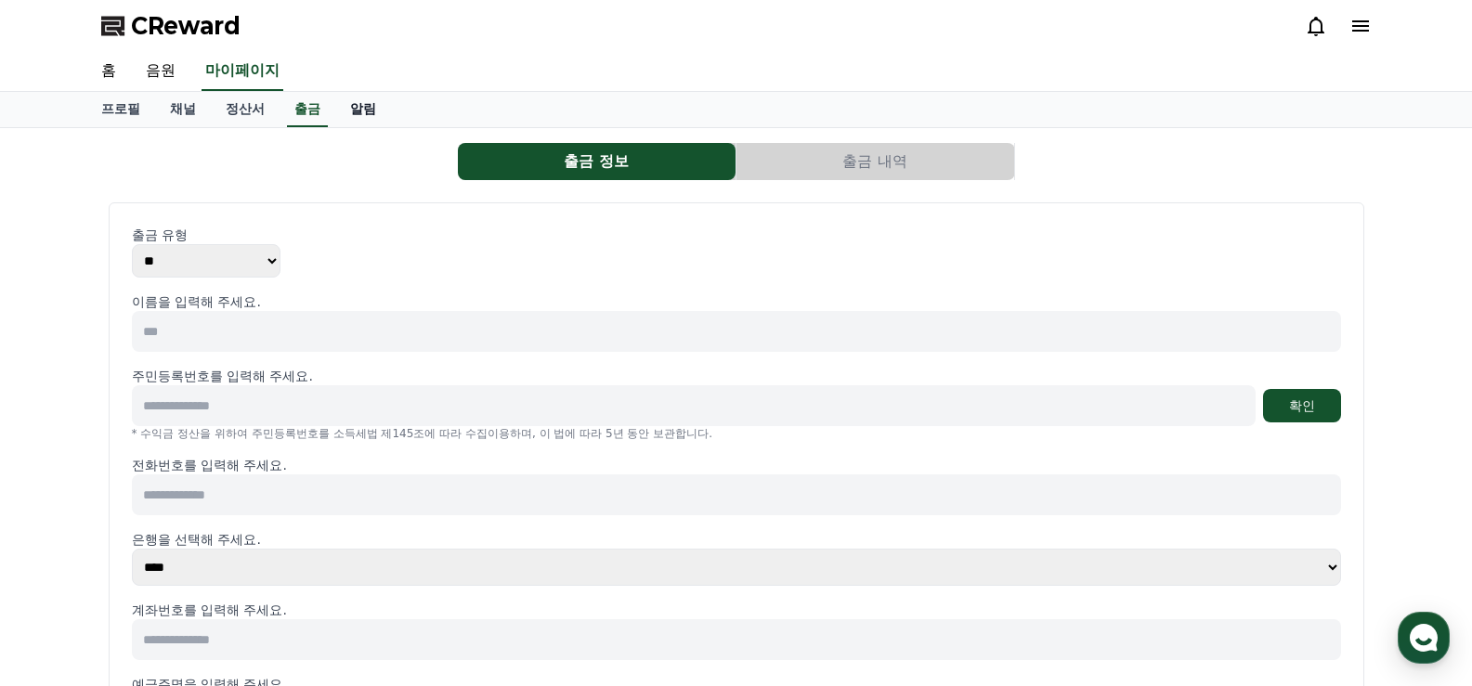
click at [360, 117] on link "알림" at bounding box center [363, 109] width 56 height 35
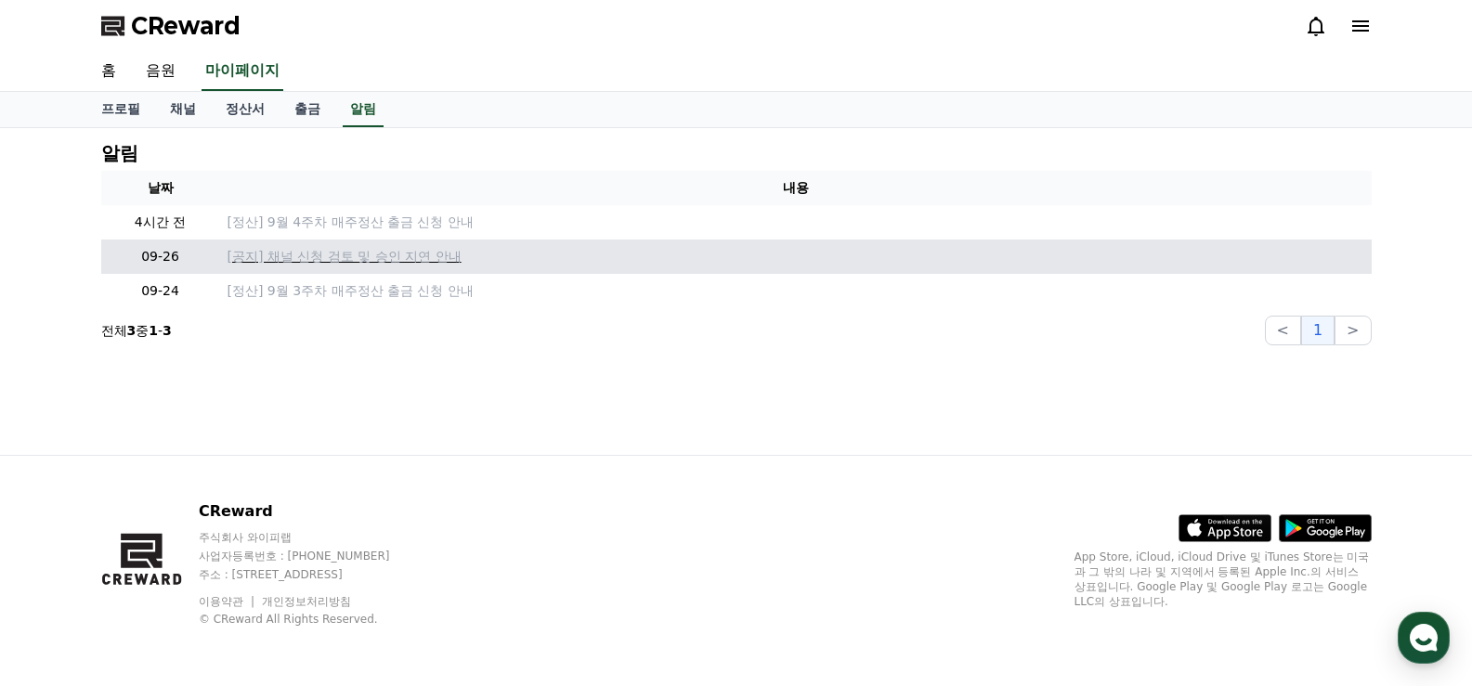
click at [363, 260] on p "[공지] 채널 신청 검토 및 승인 지연 안내" at bounding box center [796, 257] width 1137 height 20
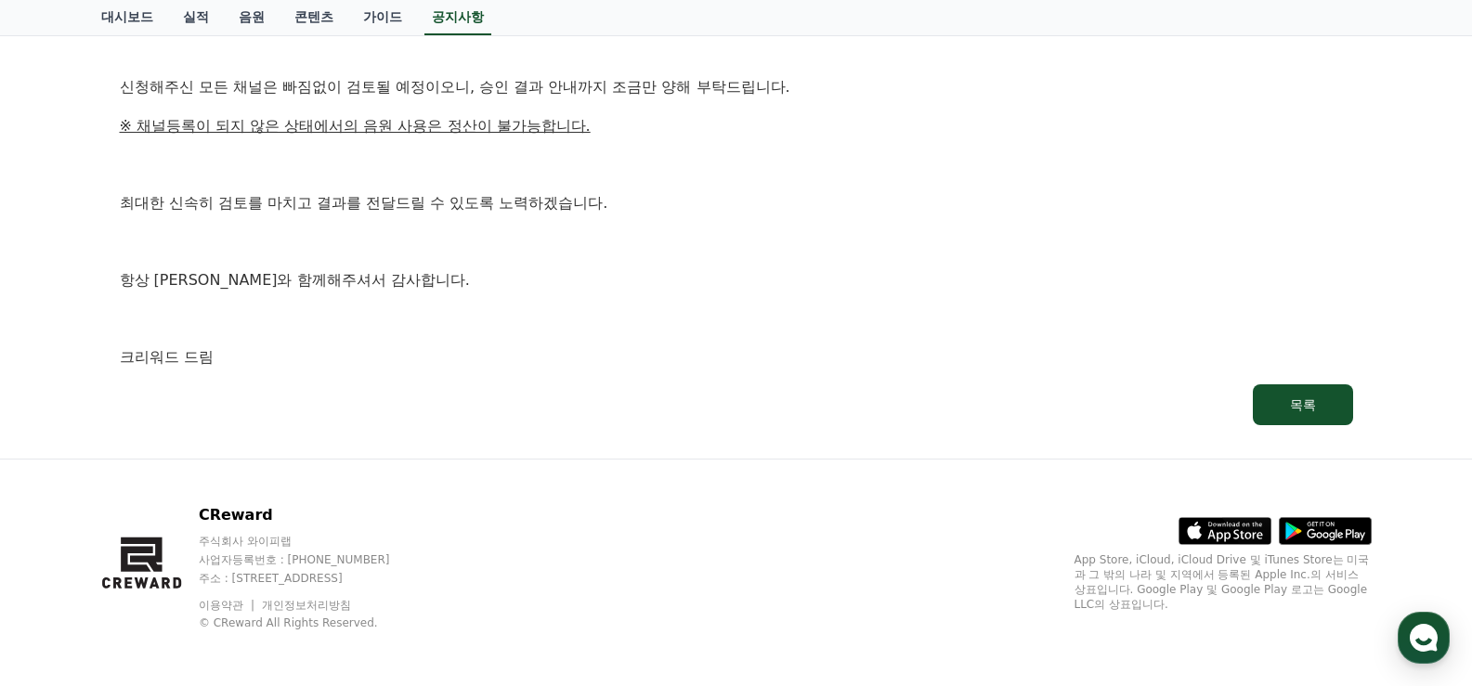
scroll to position [481, 0]
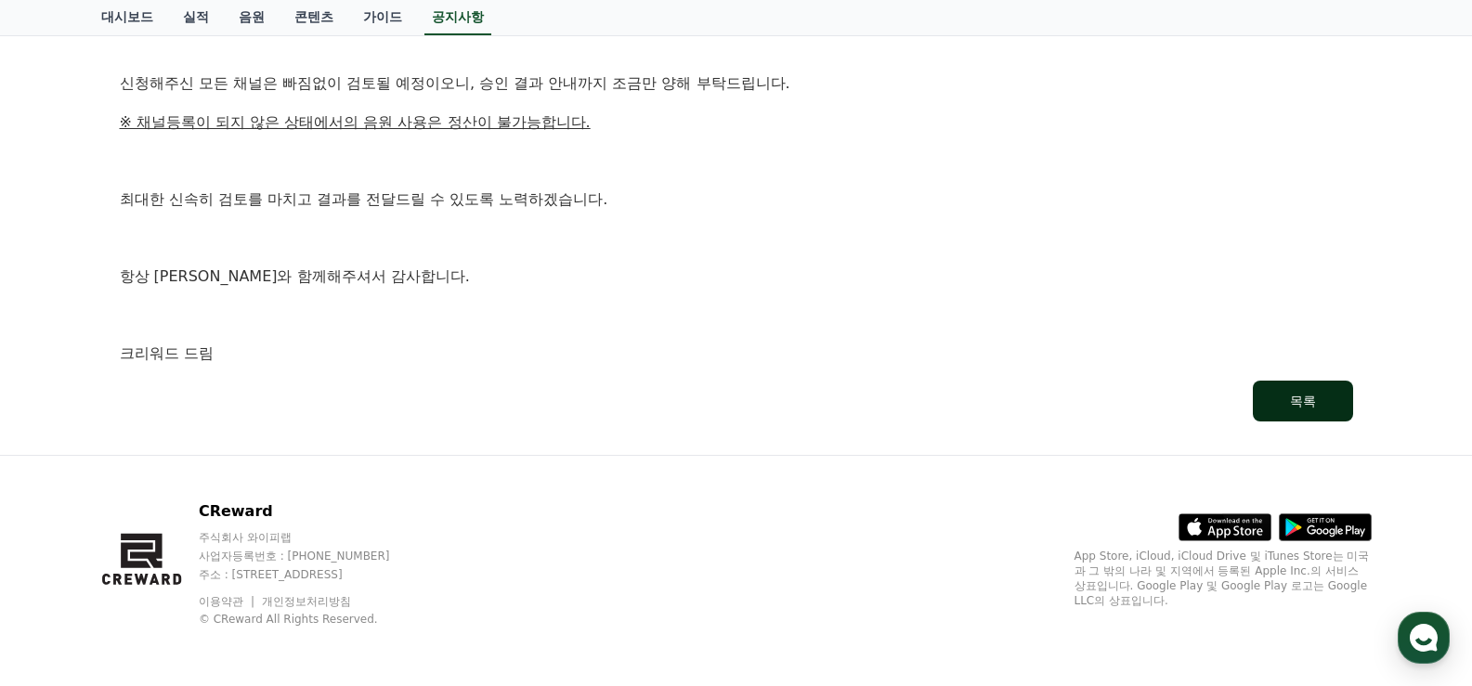
click at [1298, 395] on div "목록" at bounding box center [1303, 401] width 26 height 19
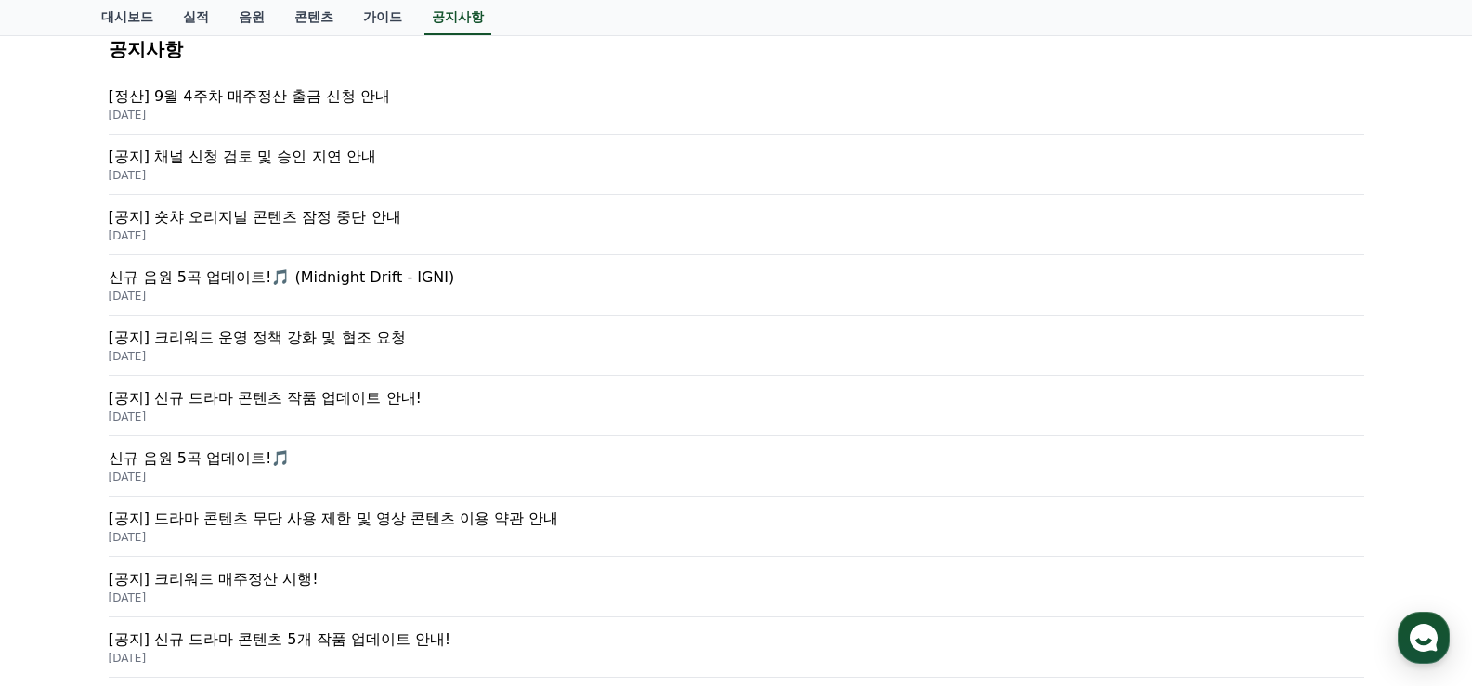
scroll to position [371, 0]
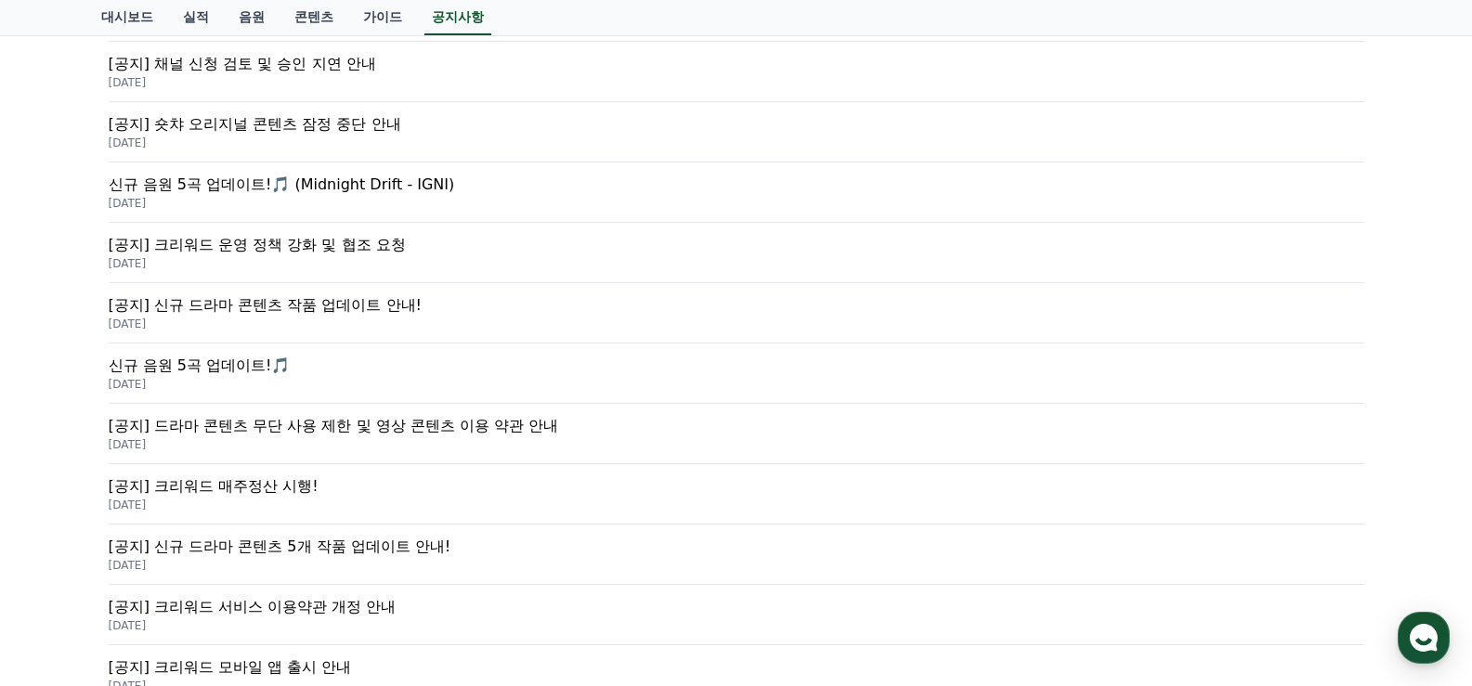
click at [366, 245] on p "[공지] 크리워드 운영 정책 강화 및 협조 요청" at bounding box center [737, 245] width 1256 height 22
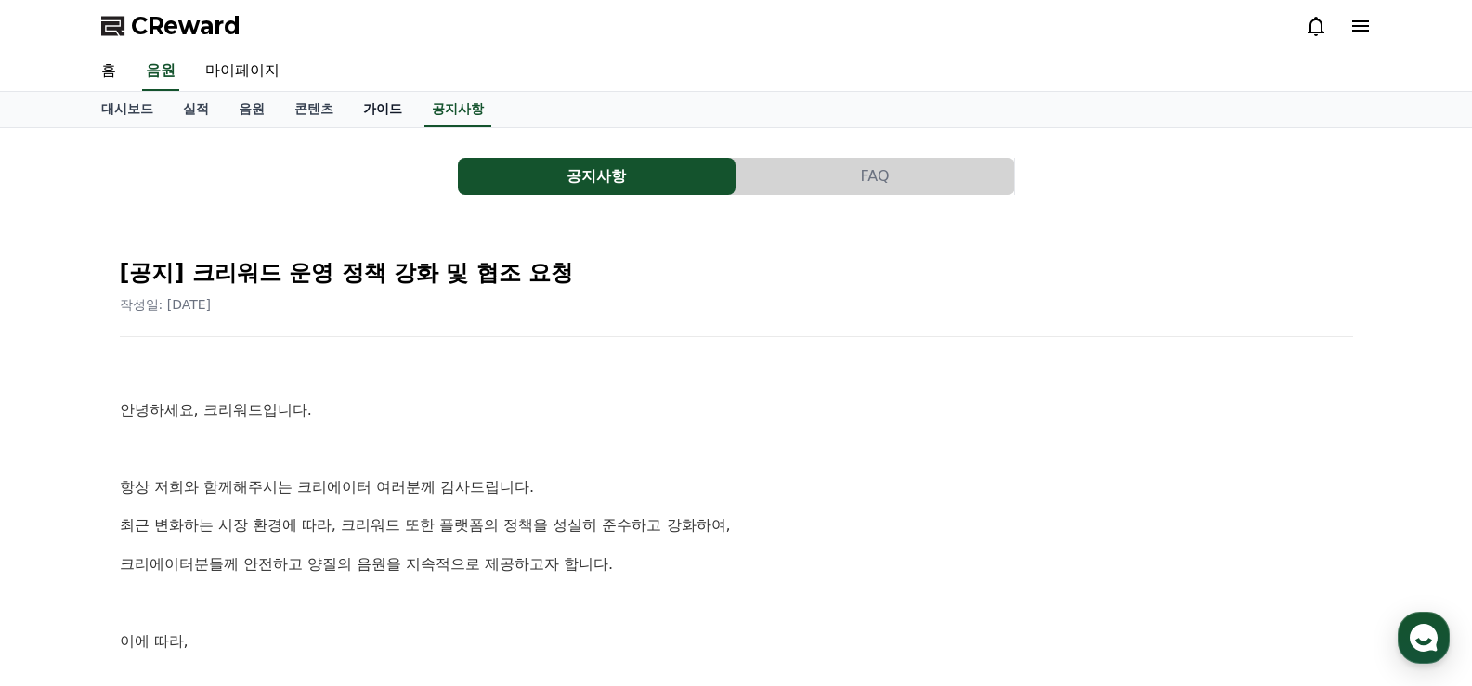
click at [393, 105] on link "가이드" at bounding box center [382, 109] width 69 height 35
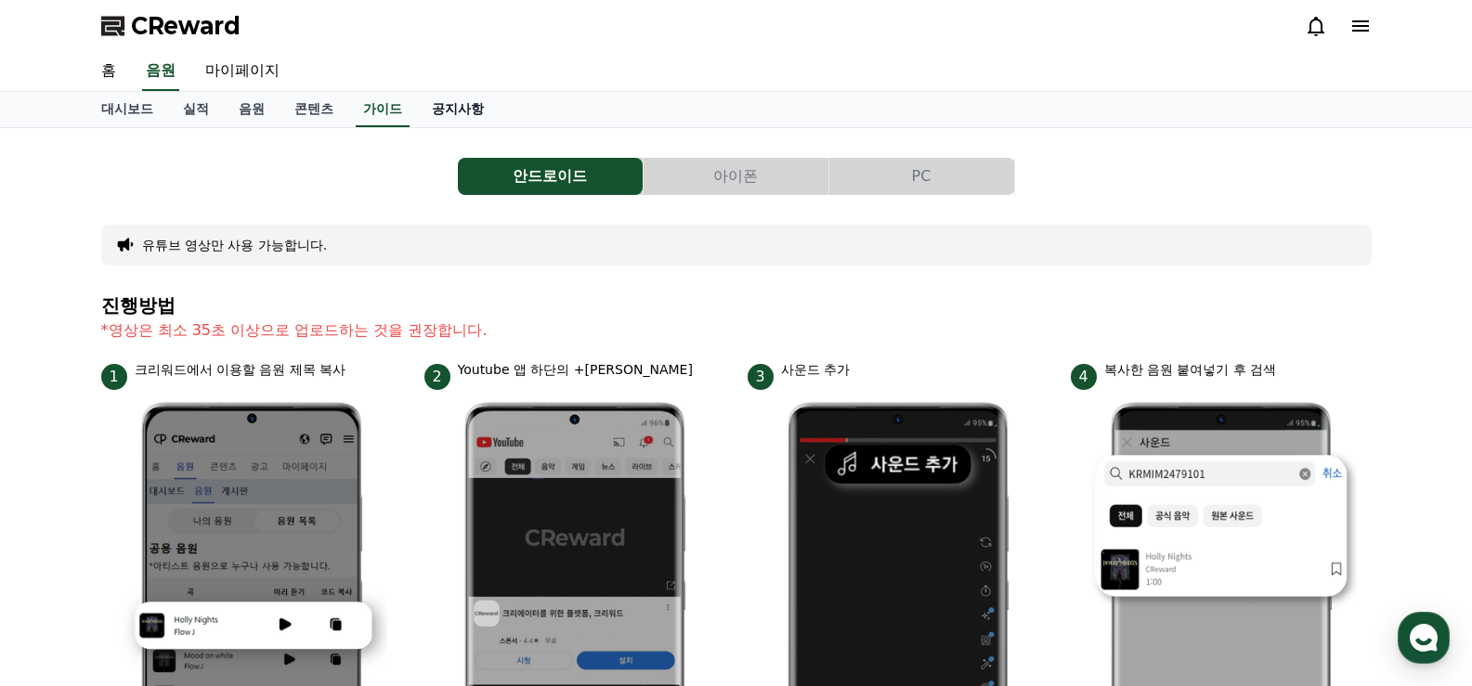
click at [463, 111] on link "공지사항" at bounding box center [458, 109] width 82 height 35
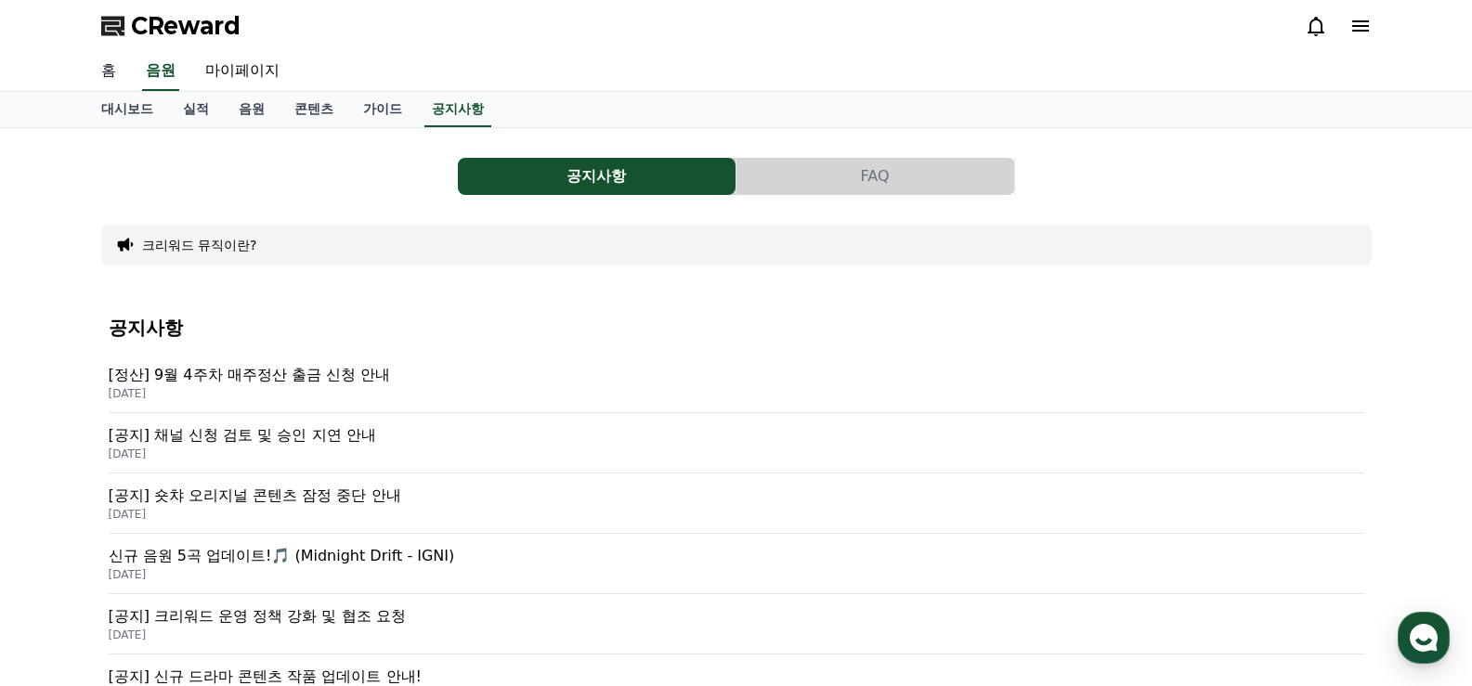
click at [111, 70] on link "홈" at bounding box center [108, 71] width 45 height 39
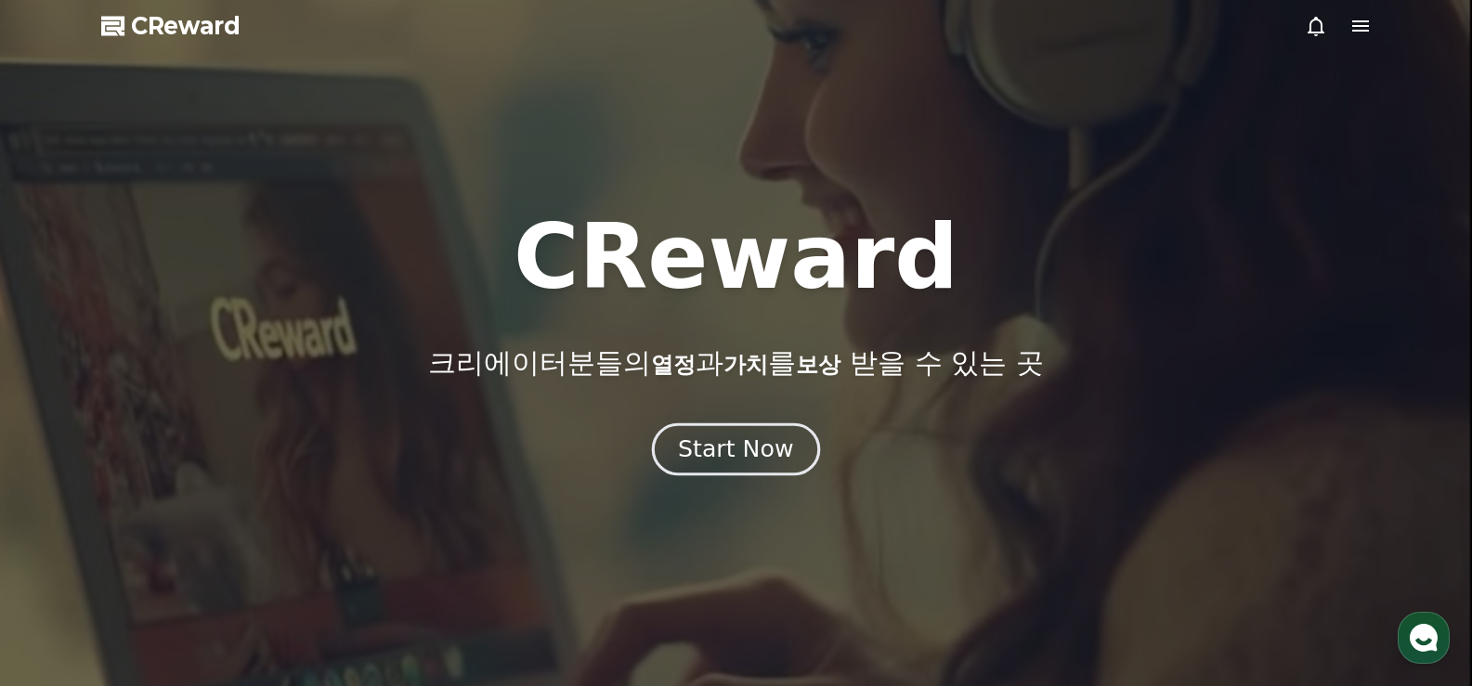
click at [704, 439] on div "Start Now" at bounding box center [735, 450] width 115 height 32
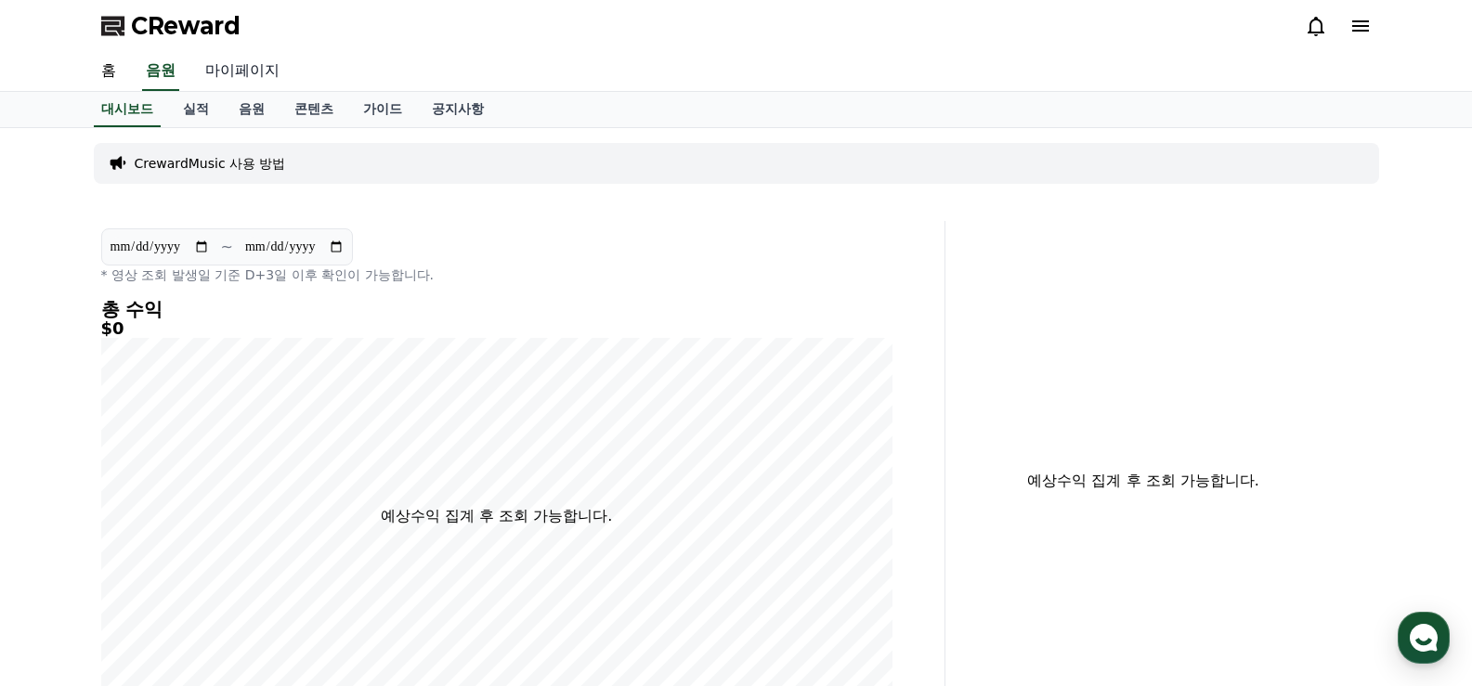
click at [228, 68] on link "마이페이지" at bounding box center [242, 71] width 104 height 39
select select "**********"
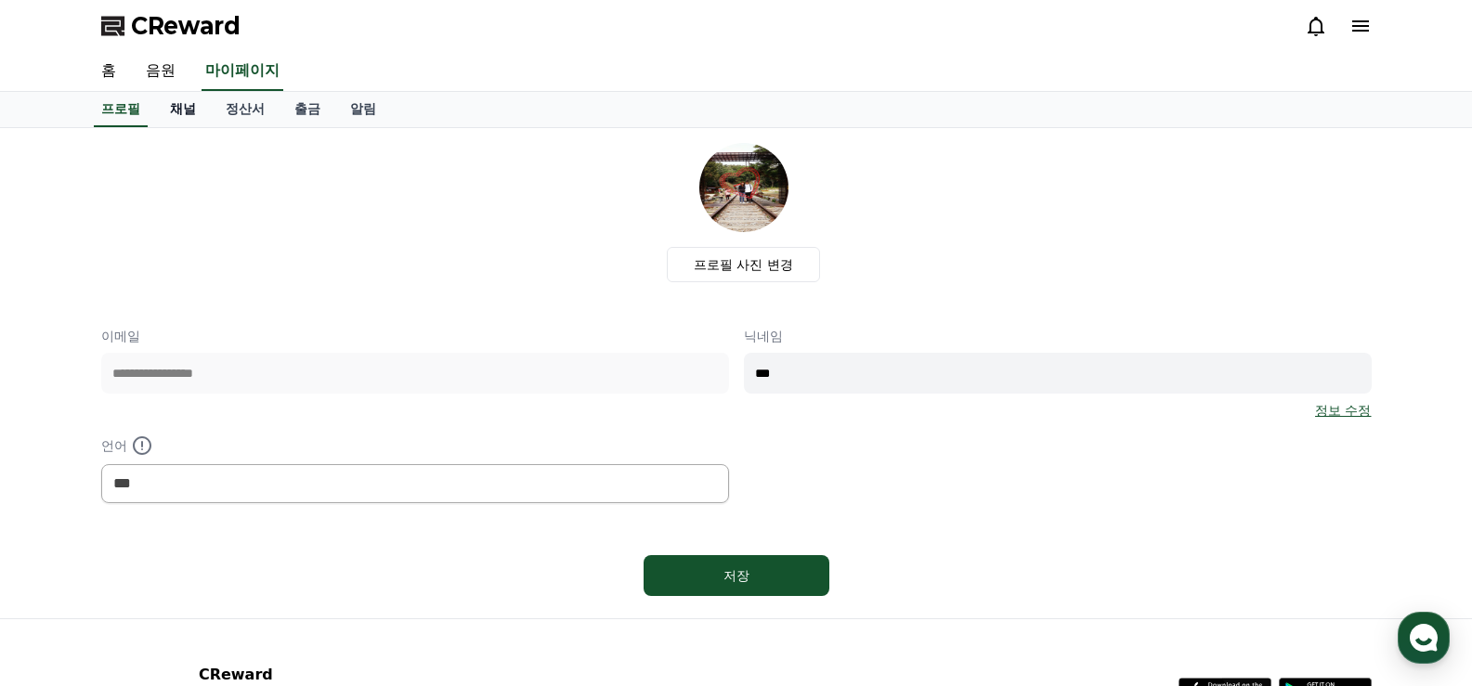
click at [179, 112] on link "채널" at bounding box center [183, 109] width 56 height 35
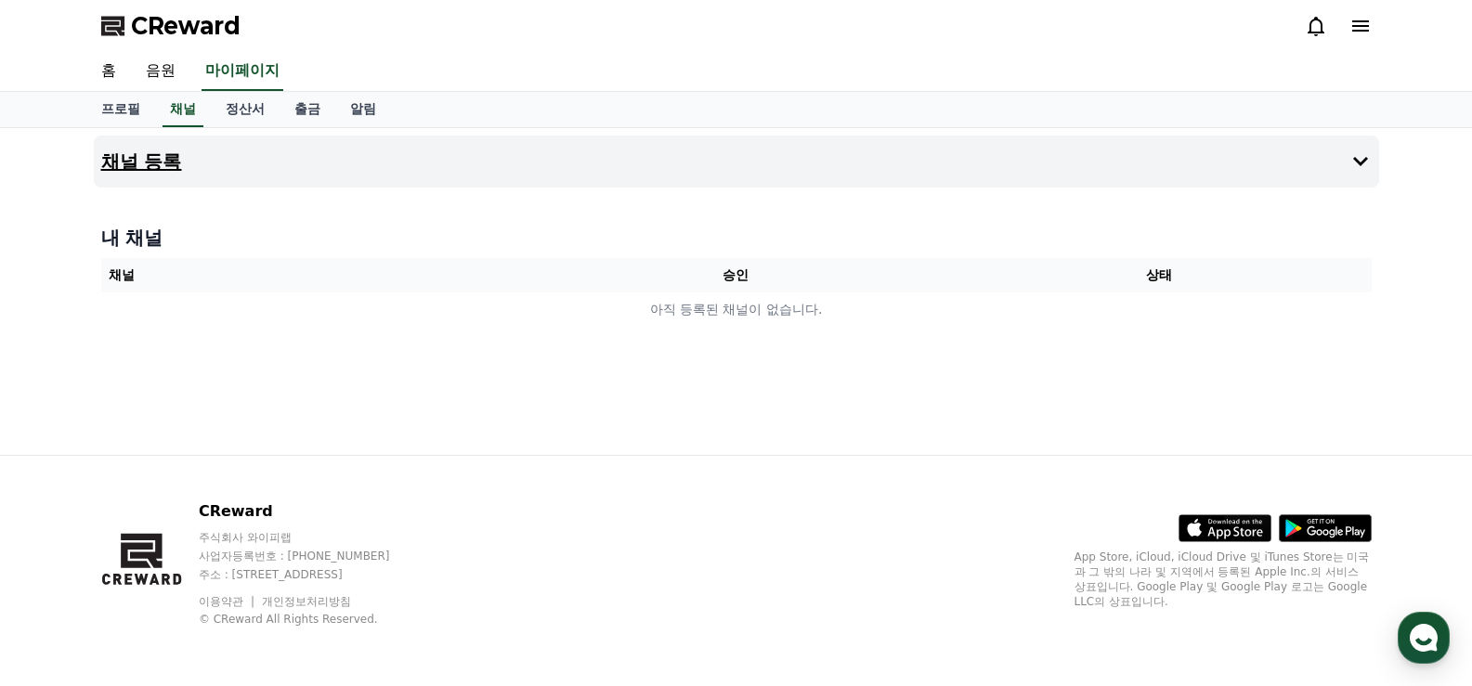
click at [155, 159] on h4 "채널 등록" at bounding box center [141, 161] width 81 height 20
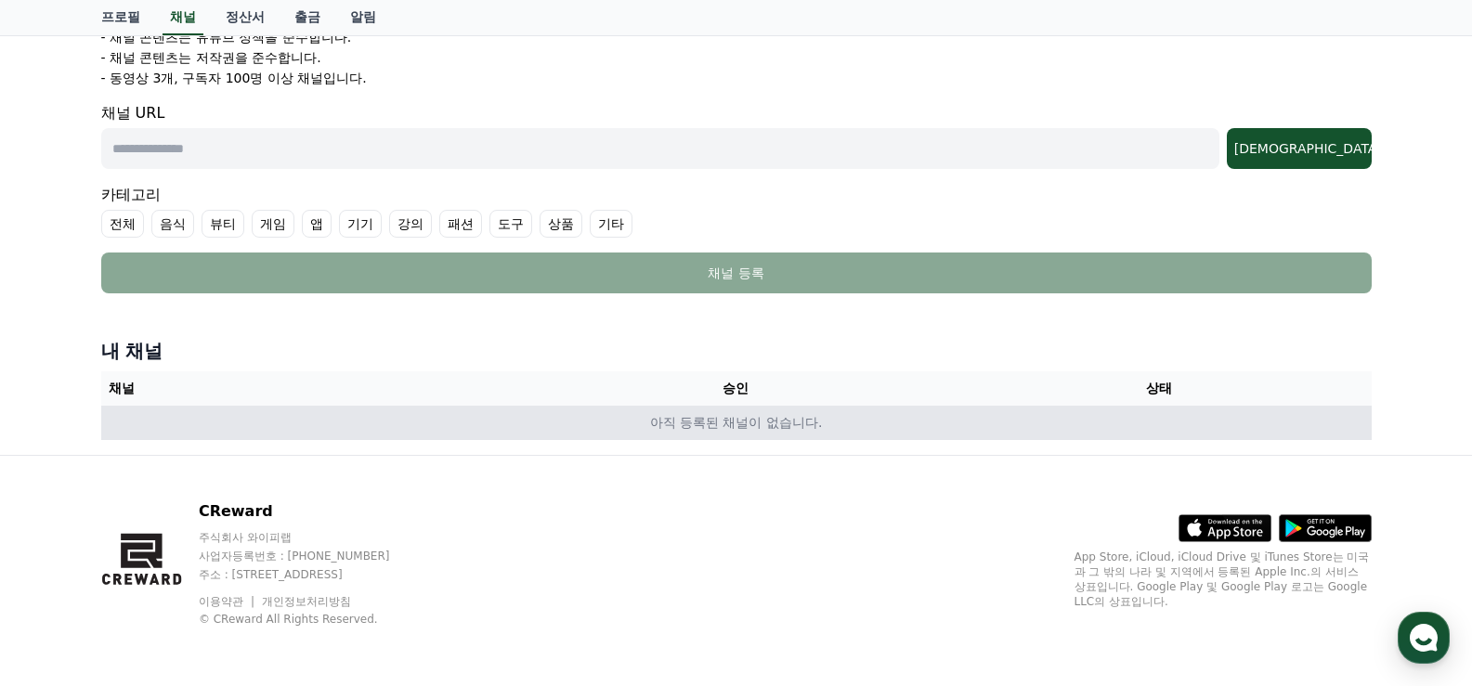
scroll to position [206, 0]
